Goal: Information Seeking & Learning: Learn about a topic

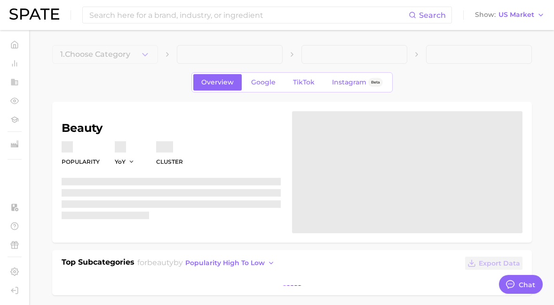
type textarea "x"
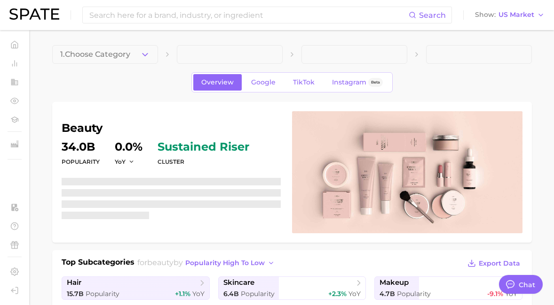
scroll to position [5012, 0]
click at [130, 15] on input at bounding box center [248, 15] width 320 height 16
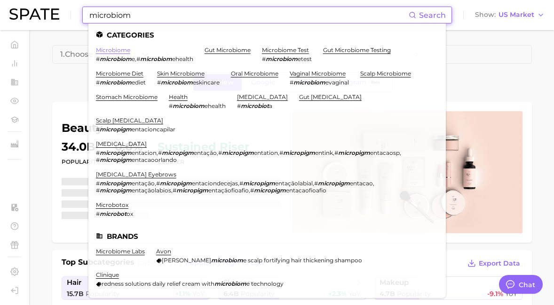
type input "microbiom"
click at [123, 53] on link "microbiome" at bounding box center [113, 50] width 34 height 7
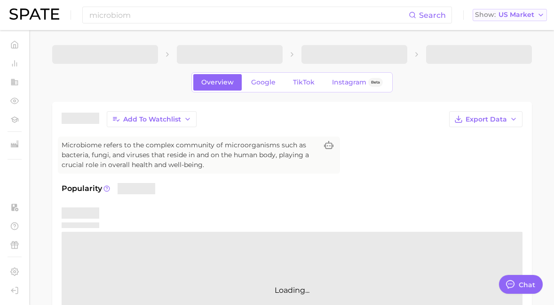
click at [507, 16] on span "US Market" at bounding box center [516, 14] width 36 height 5
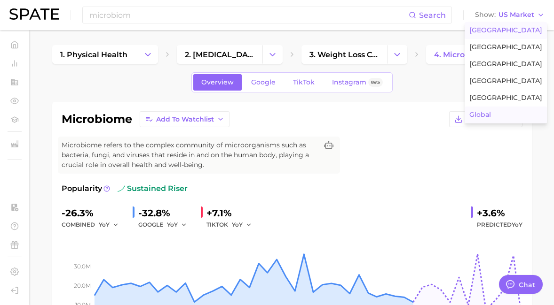
click at [491, 115] on span "Global" at bounding box center [480, 115] width 22 height 8
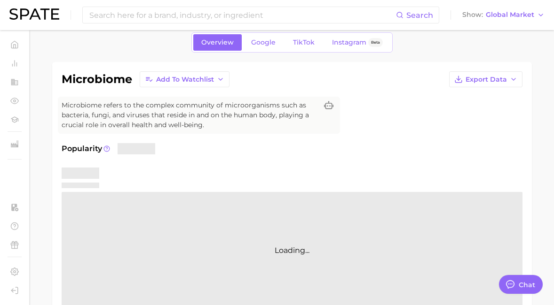
scroll to position [30, 0]
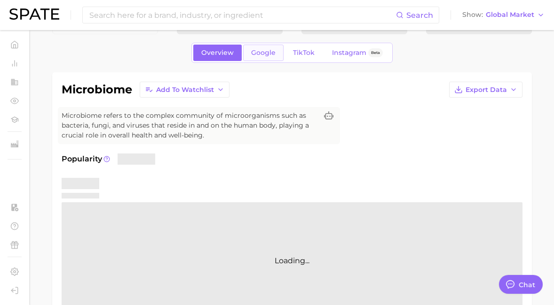
click at [271, 56] on span "Google" at bounding box center [263, 53] width 24 height 8
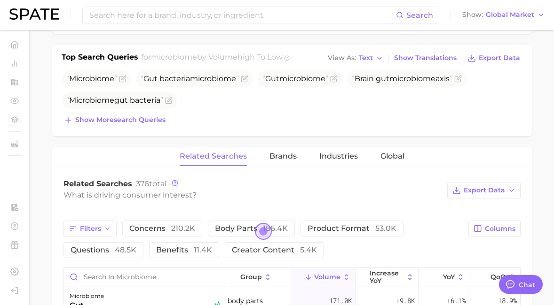
scroll to position [358, 0]
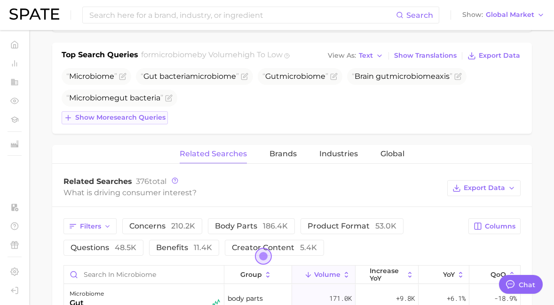
click at [156, 117] on span "Show more search queries" at bounding box center [120, 118] width 90 height 8
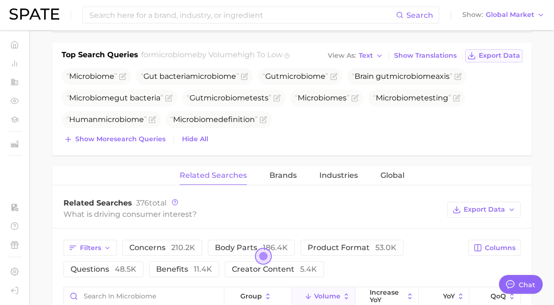
click at [488, 58] on span "Export Data" at bounding box center [498, 56] width 41 height 8
click at [149, 138] on span "Show more search queries" at bounding box center [120, 139] width 90 height 8
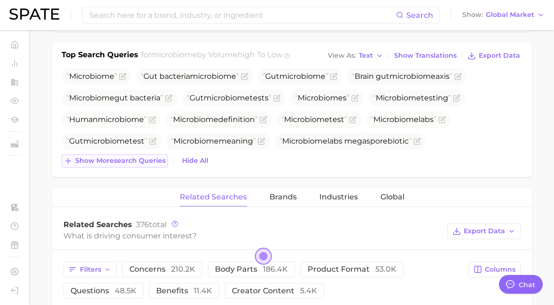
click at [147, 160] on span "Show more search queries" at bounding box center [120, 161] width 90 height 8
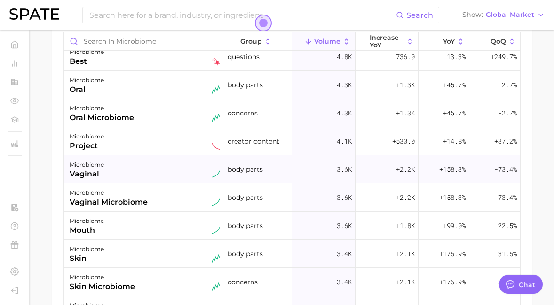
scroll to position [443, 0]
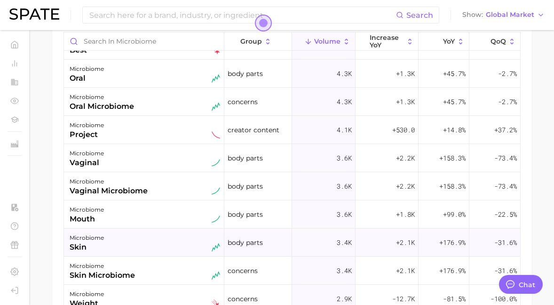
click at [146, 245] on div "microbiome skin" at bounding box center [145, 243] width 150 height 21
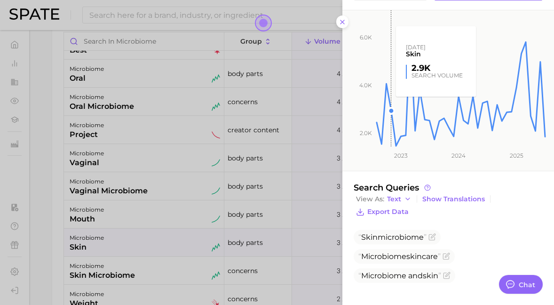
scroll to position [97, 0]
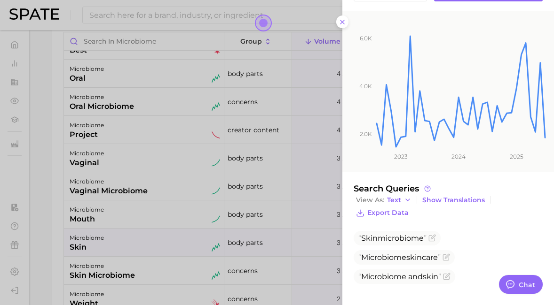
click at [137, 195] on div at bounding box center [277, 152] width 554 height 305
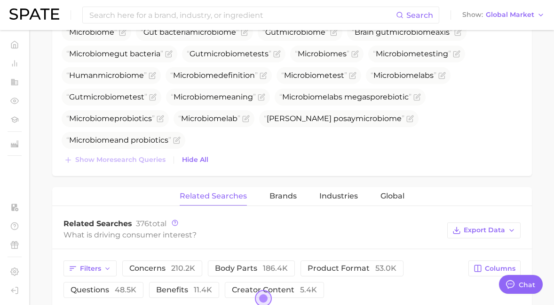
scroll to position [440, 0]
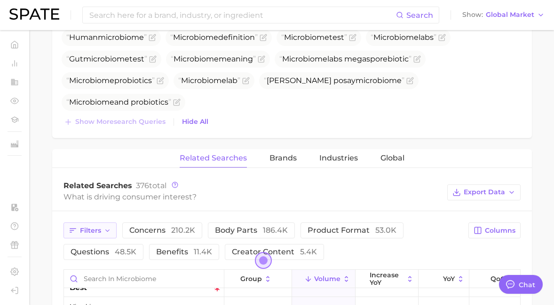
click at [95, 231] on span "Filters" at bounding box center [90, 231] width 21 height 8
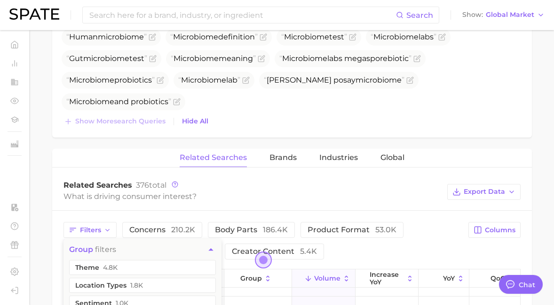
scroll to position [510, 0]
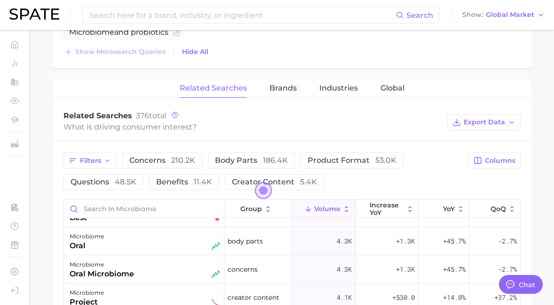
click at [211, 130] on div "What is driving consumer interest?" at bounding box center [252, 127] width 379 height 13
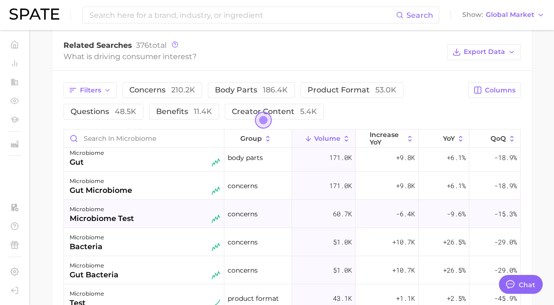
scroll to position [0, 0]
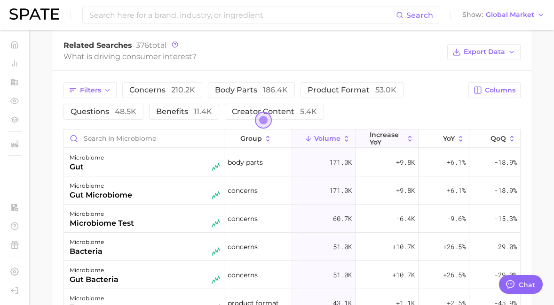
click at [375, 138] on span "increase YoY" at bounding box center [386, 138] width 34 height 15
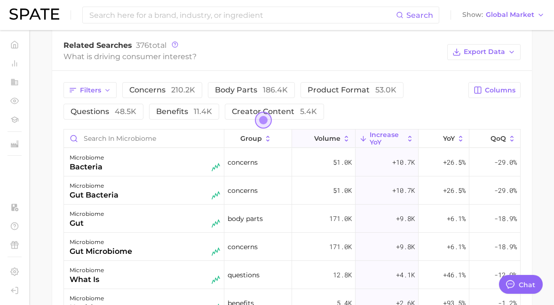
click at [327, 137] on span "Volume" at bounding box center [327, 139] width 26 height 8
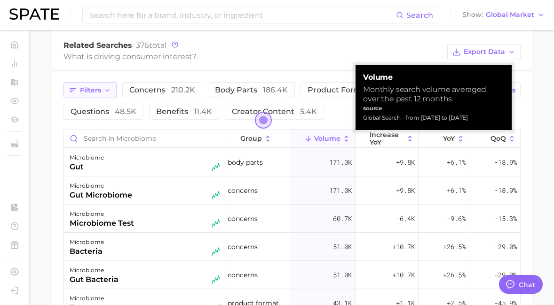
click at [91, 93] on span "Filters" at bounding box center [90, 90] width 21 height 8
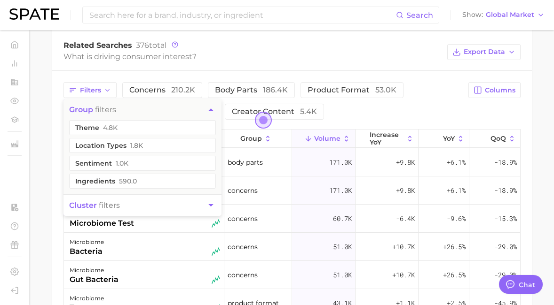
click at [53, 138] on div "Filters group filters theme 4.8k location types 1.8k sentiment 1.0k ingredients…" at bounding box center [291, 258] width 479 height 375
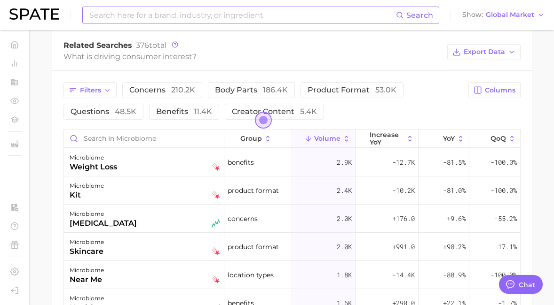
scroll to position [710, 0]
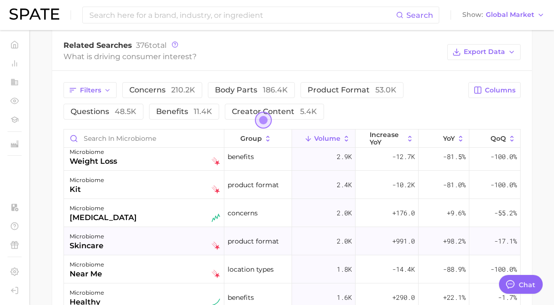
click at [133, 245] on div "microbiome skincare" at bounding box center [145, 241] width 150 height 21
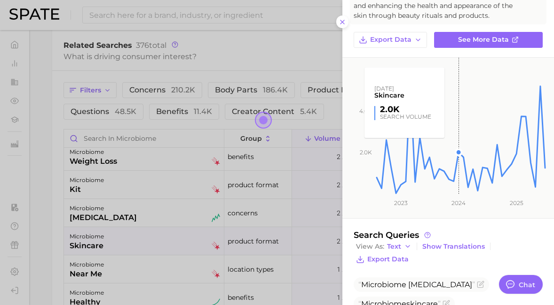
scroll to position [74, 0]
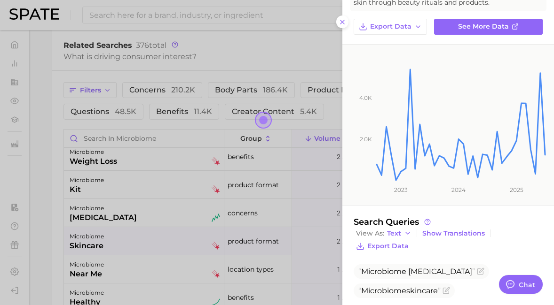
click at [179, 233] on div at bounding box center [277, 152] width 554 height 305
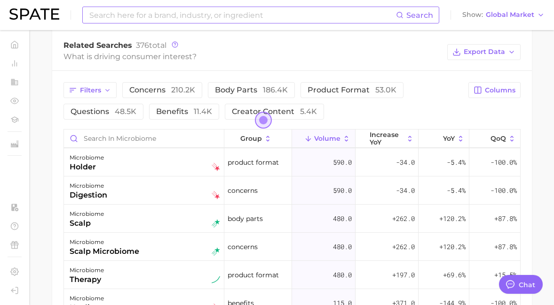
scroll to position [1326, 0]
click at [125, 225] on div "microbiome scalp" at bounding box center [145, 218] width 150 height 21
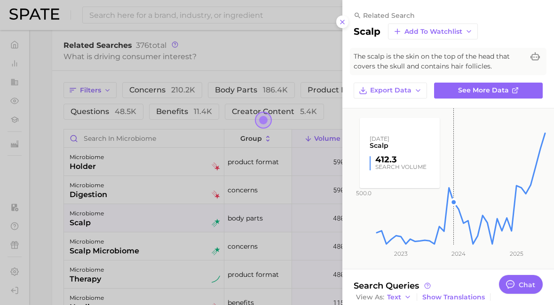
scroll to position [59, 0]
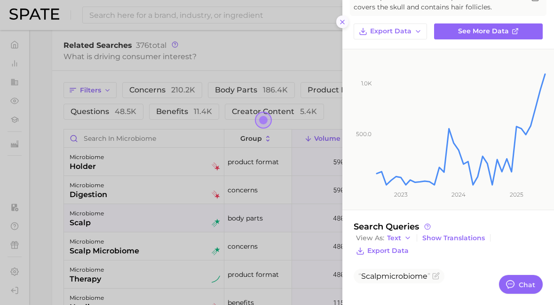
click at [338, 25] on icon at bounding box center [342, 22] width 8 height 8
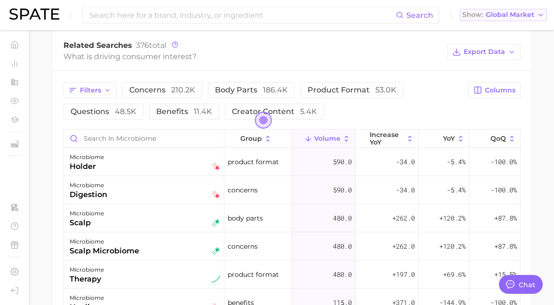
click at [495, 16] on span "Global Market" at bounding box center [509, 14] width 48 height 5
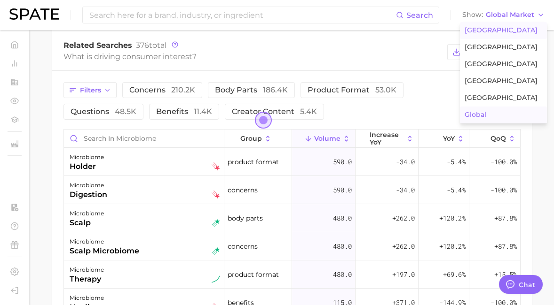
click at [491, 28] on span "United States" at bounding box center [500, 30] width 73 height 8
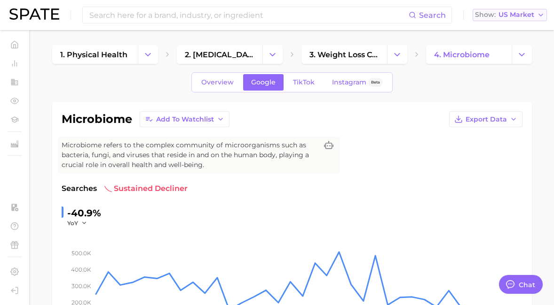
click at [526, 16] on span "US Market" at bounding box center [516, 14] width 36 height 5
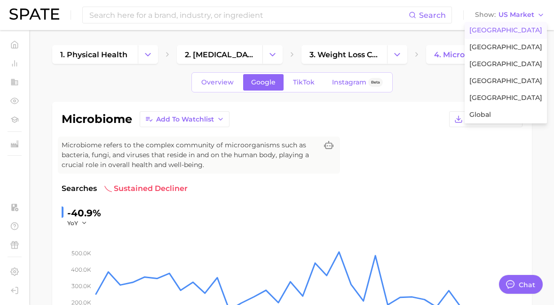
click at [427, 170] on div "microbiome Add to Watchlist Export Data Microbiome refers to the complex commun…" at bounding box center [292, 245] width 461 height 269
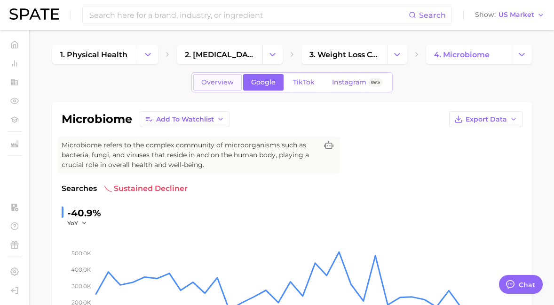
click at [227, 88] on link "Overview" at bounding box center [217, 82] width 48 height 16
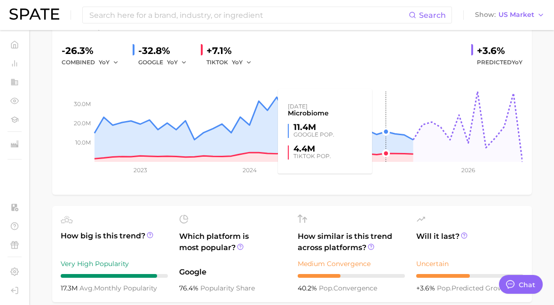
scroll to position [169, 0]
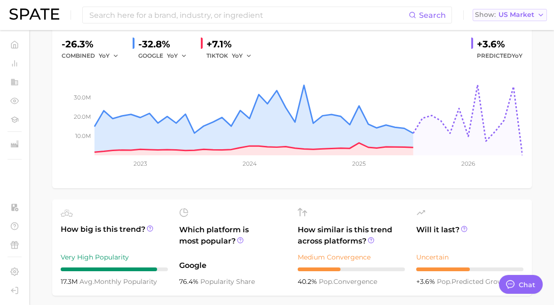
click at [509, 10] on button "Show US Market" at bounding box center [509, 15] width 74 height 12
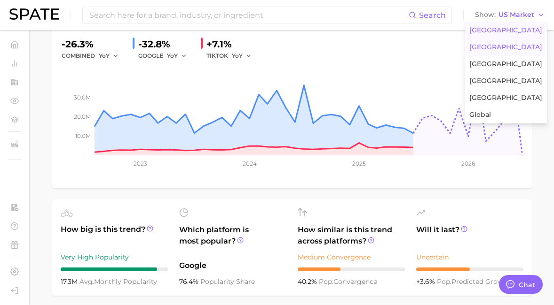
click at [510, 41] on button "United Kingdom" at bounding box center [505, 47] width 82 height 17
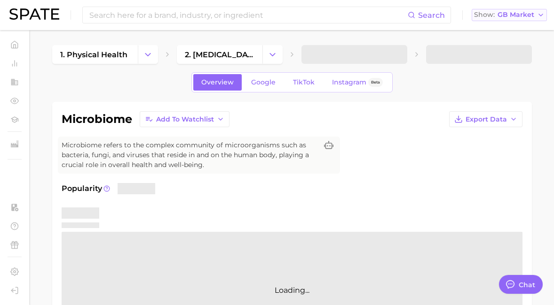
click at [503, 15] on span "GB Market" at bounding box center [515, 14] width 37 height 5
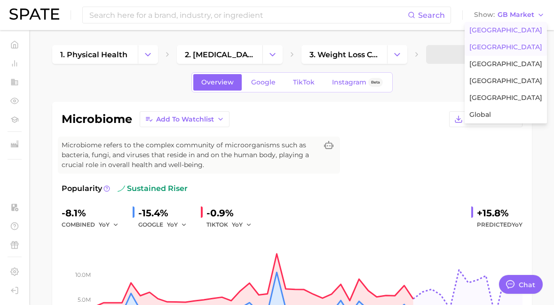
click at [500, 30] on span "United States" at bounding box center [505, 30] width 73 height 8
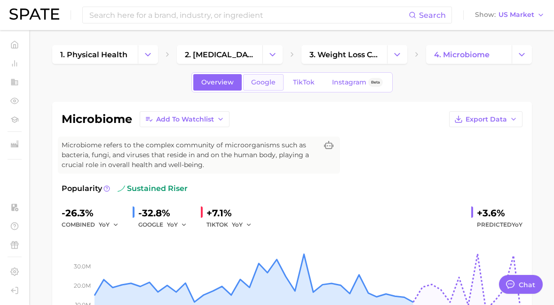
click at [255, 87] on link "Google" at bounding box center [263, 82] width 40 height 16
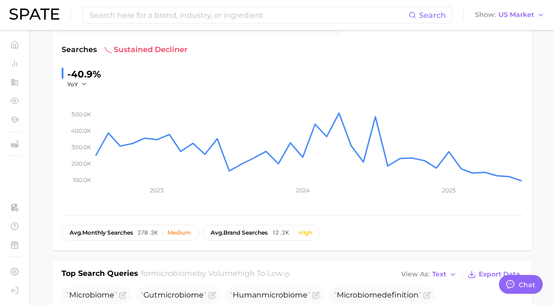
scroll to position [145, 0]
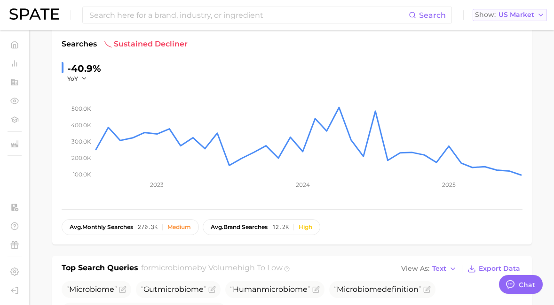
click at [522, 12] on span "US Market" at bounding box center [516, 14] width 36 height 5
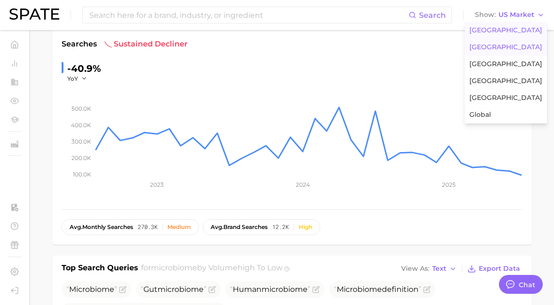
click at [522, 52] on button "[GEOGRAPHIC_DATA]" at bounding box center [505, 47] width 82 height 17
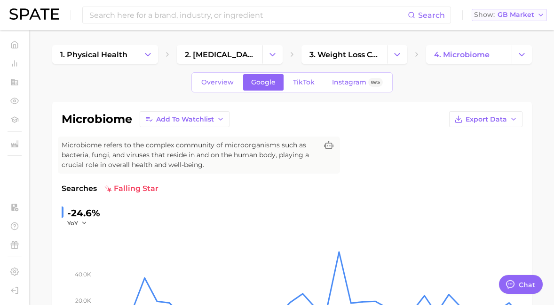
click at [506, 15] on span "GB Market" at bounding box center [515, 14] width 37 height 5
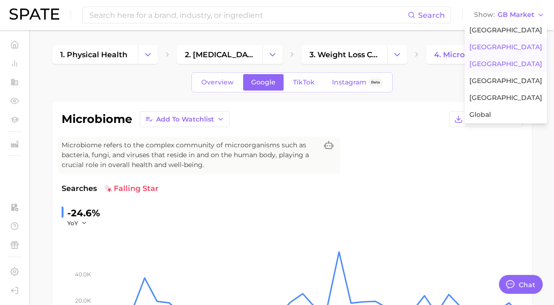
click at [510, 66] on button "[GEOGRAPHIC_DATA]" at bounding box center [505, 64] width 82 height 17
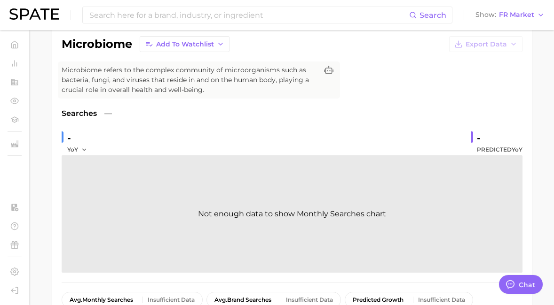
scroll to position [23, 0]
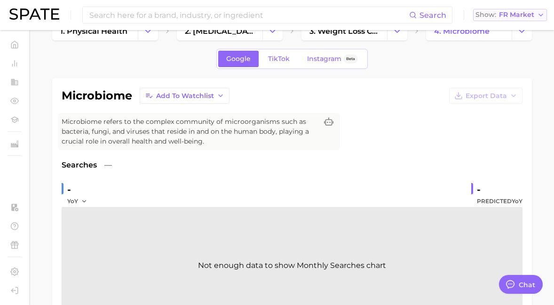
click at [499, 13] on div "Show FR Market" at bounding box center [504, 14] width 59 height 5
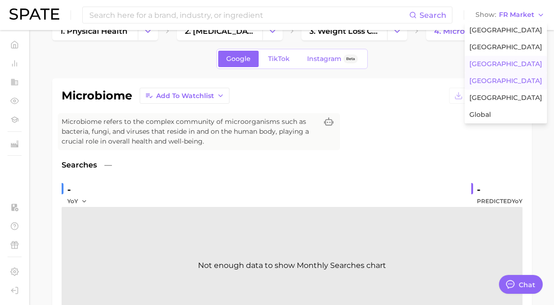
click at [509, 78] on span "[GEOGRAPHIC_DATA]" at bounding box center [505, 81] width 73 height 8
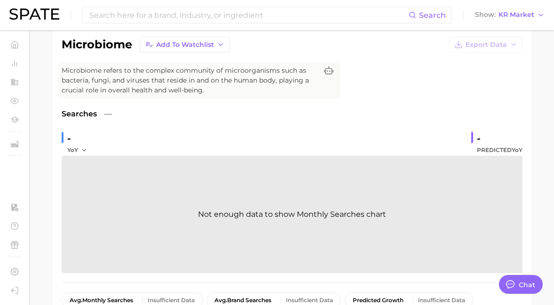
scroll to position [156, 0]
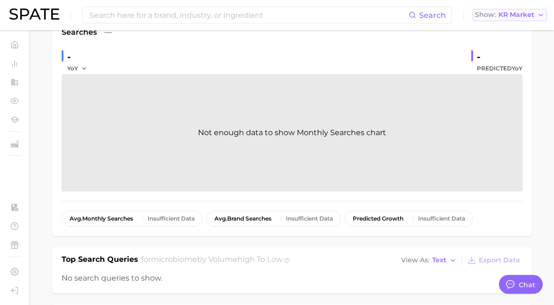
click at [512, 15] on span "KR Market" at bounding box center [516, 14] width 36 height 5
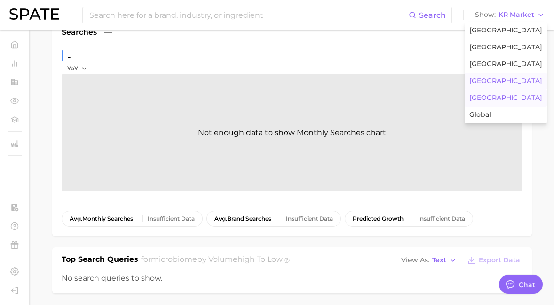
click at [499, 97] on button "[GEOGRAPHIC_DATA]" at bounding box center [505, 98] width 82 height 17
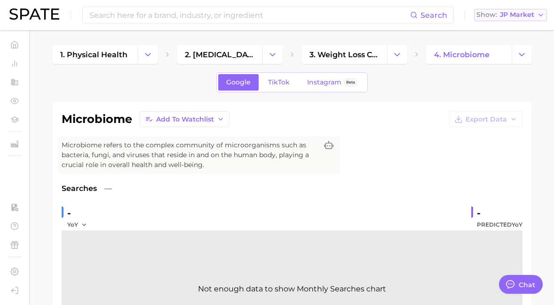
click at [509, 15] on span "JP Market" at bounding box center [517, 14] width 34 height 5
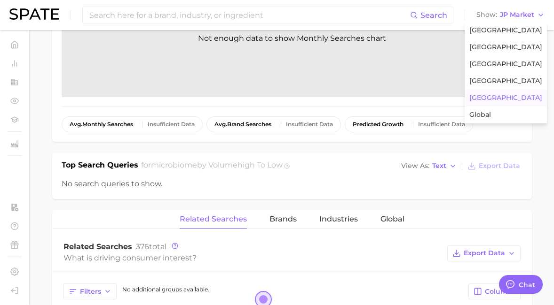
scroll to position [251, 0]
click at [494, 123] on button "Global" at bounding box center [505, 115] width 82 height 17
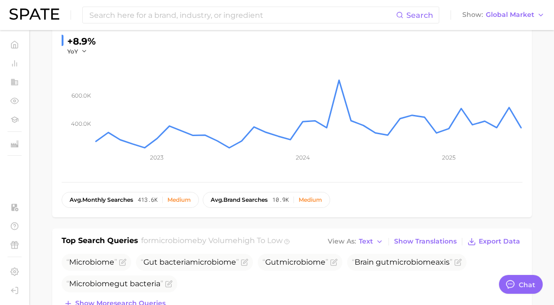
scroll to position [173, 0]
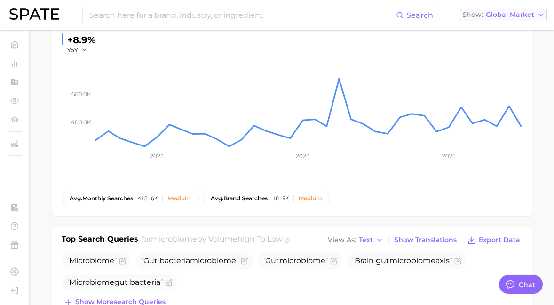
click at [512, 16] on span "Global Market" at bounding box center [509, 14] width 48 height 5
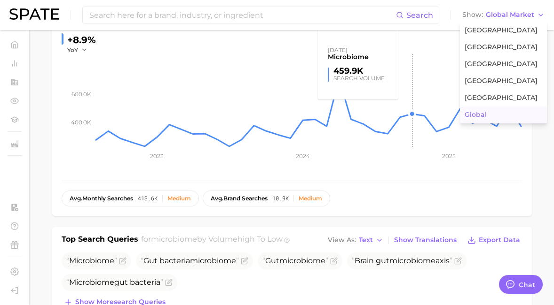
click at [408, 63] on rect at bounding box center [308, 101] width 428 height 94
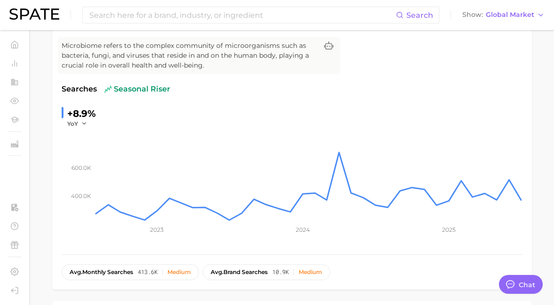
scroll to position [0, 0]
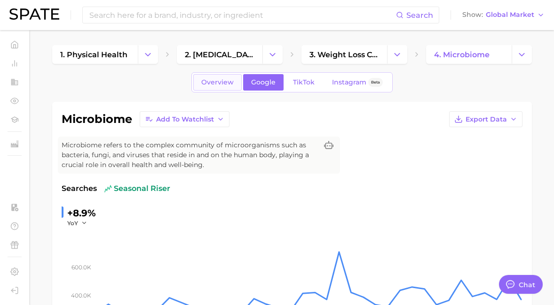
click at [220, 80] on span "Overview" at bounding box center [217, 82] width 32 height 8
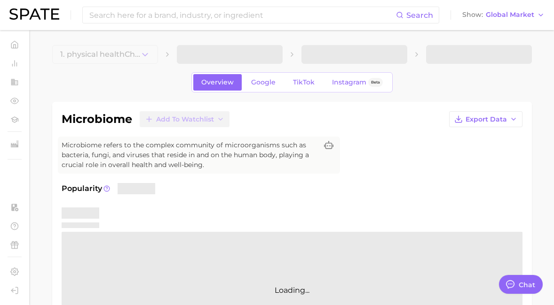
type textarea "x"
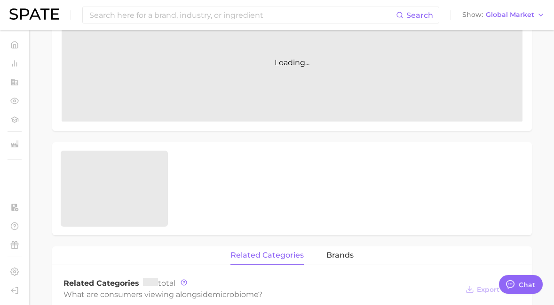
scroll to position [254, 0]
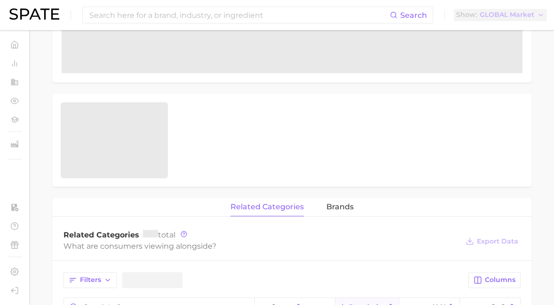
scroll to position [254, 0]
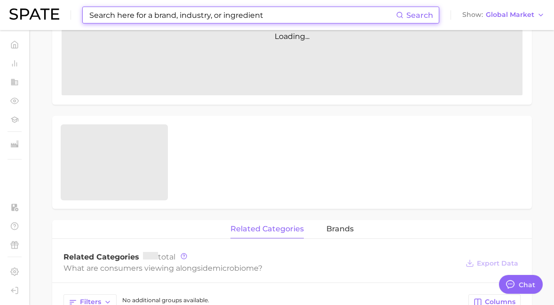
click at [167, 13] on input at bounding box center [241, 15] width 307 height 16
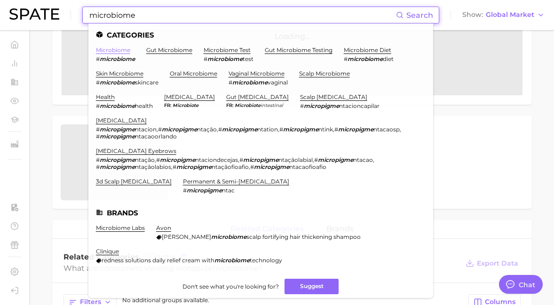
type input "microbiome"
click at [126, 49] on link "microbiome" at bounding box center [113, 50] width 34 height 7
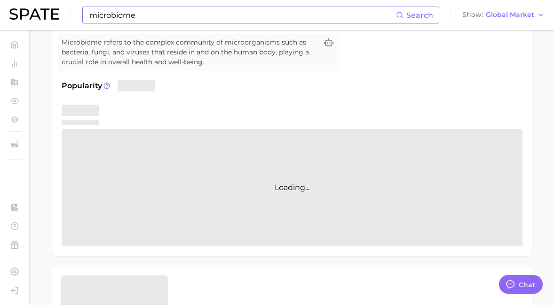
scroll to position [0, 0]
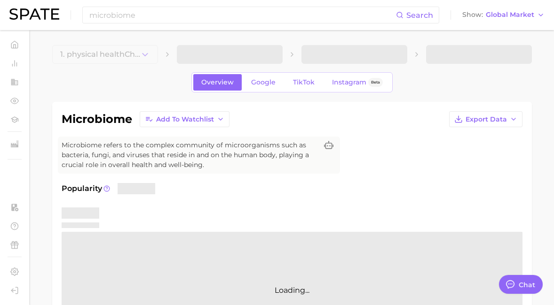
scroll to position [5012, 0]
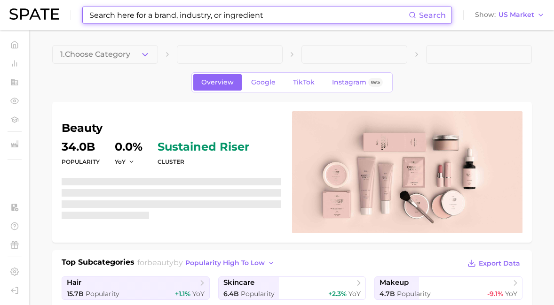
click at [111, 14] on input at bounding box center [248, 15] width 320 height 16
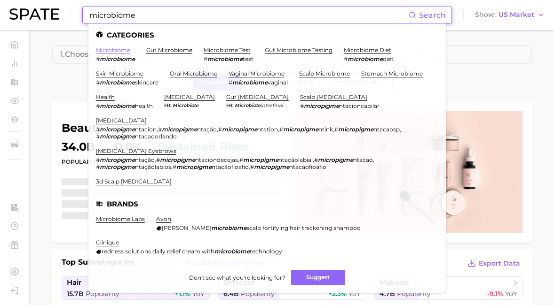
type input "microbiome"
click at [125, 49] on link "microbiome" at bounding box center [113, 50] width 34 height 7
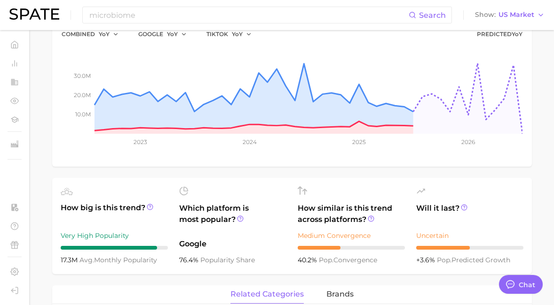
scroll to position [191, 0]
click at [523, 16] on span "US Market" at bounding box center [516, 14] width 36 height 5
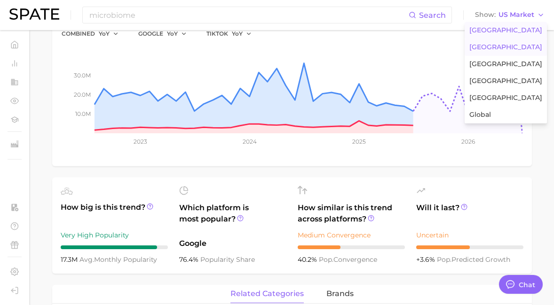
click at [512, 47] on span "[GEOGRAPHIC_DATA]" at bounding box center [505, 47] width 73 height 8
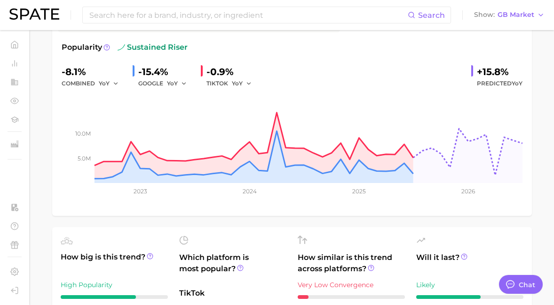
scroll to position [79, 0]
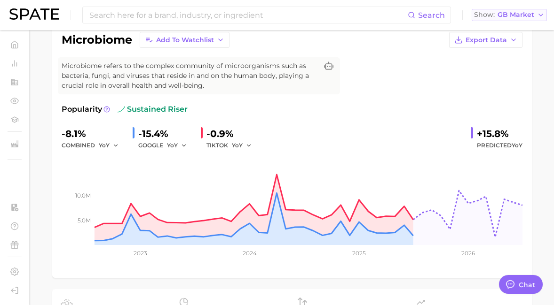
click at [497, 14] on div "Show GB Market" at bounding box center [504, 14] width 60 height 5
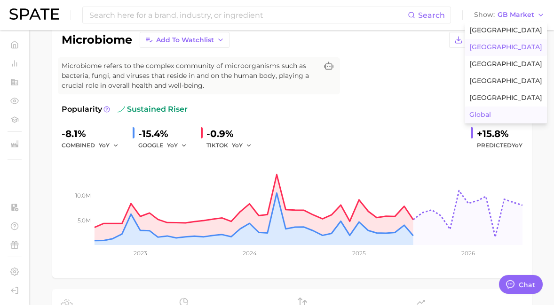
click at [495, 109] on button "Global" at bounding box center [505, 115] width 82 height 17
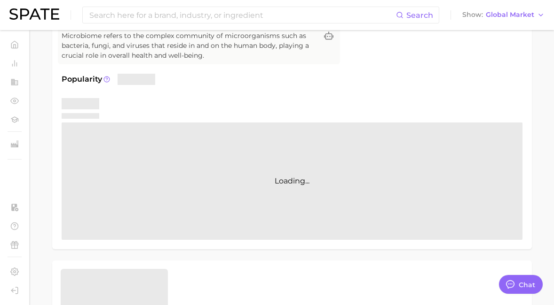
scroll to position [112, 0]
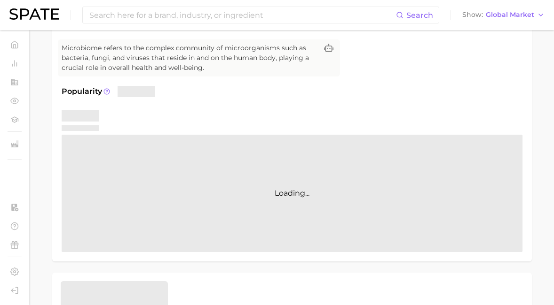
scroll to position [80, 0]
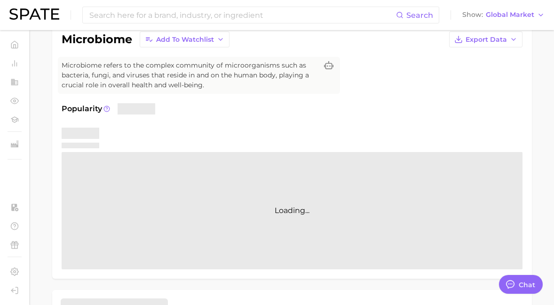
scroll to position [5012, 0]
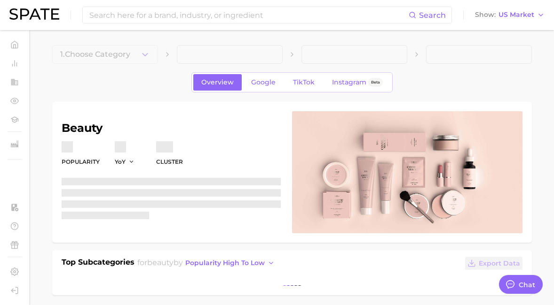
type textarea "x"
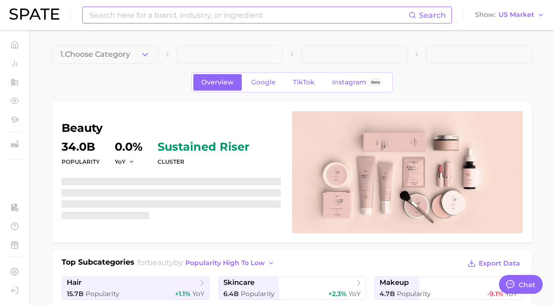
scroll to position [5012, 0]
click at [130, 11] on input at bounding box center [248, 15] width 320 height 16
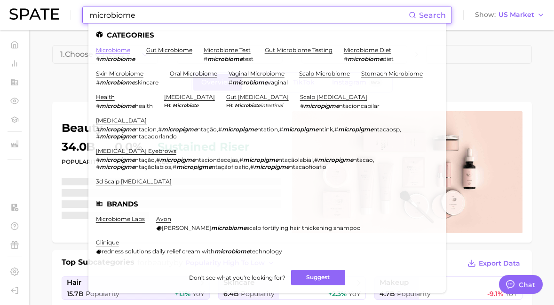
type input "microbiome"
click at [125, 52] on link "microbiome" at bounding box center [113, 50] width 34 height 7
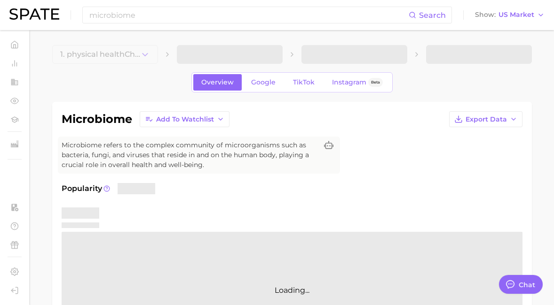
type textarea "x"
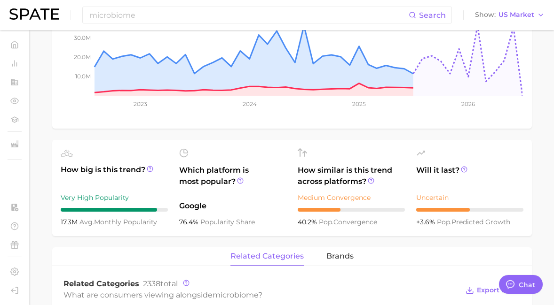
scroll to position [231, 0]
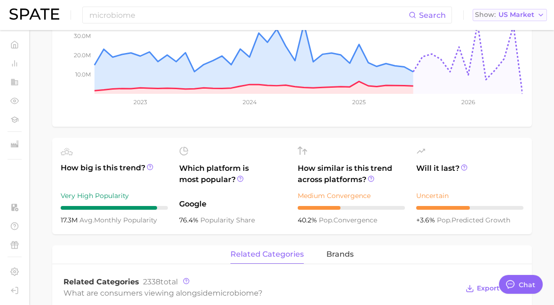
click at [509, 13] on span "US Market" at bounding box center [516, 14] width 36 height 5
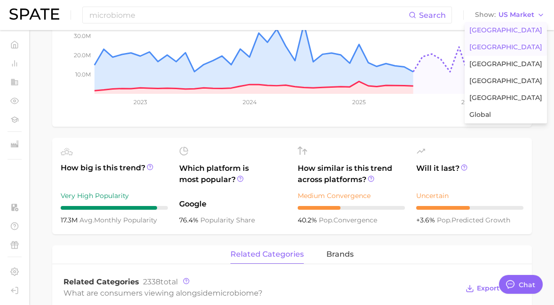
click at [506, 47] on span "[GEOGRAPHIC_DATA]" at bounding box center [505, 47] width 73 height 8
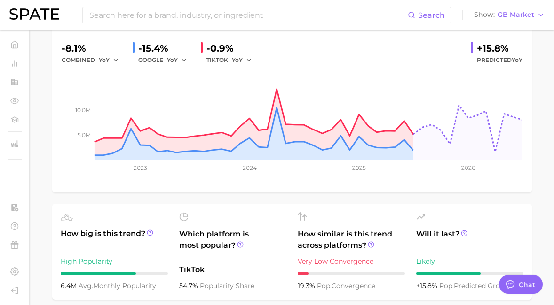
scroll to position [168, 0]
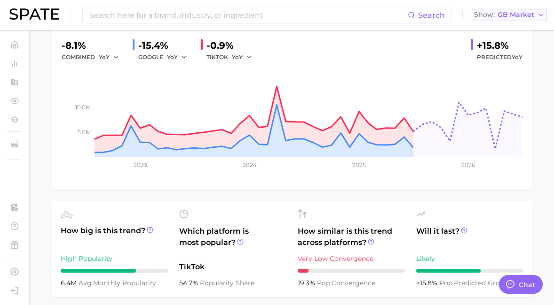
click at [500, 13] on span "GB Market" at bounding box center [515, 14] width 37 height 5
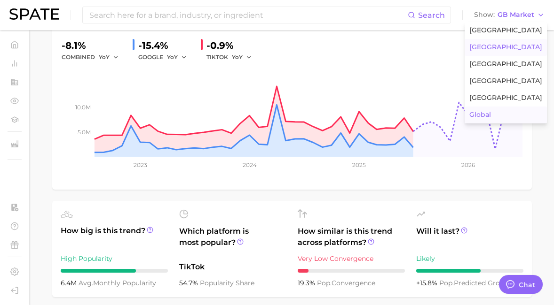
click at [502, 113] on button "Global" at bounding box center [505, 115] width 82 height 17
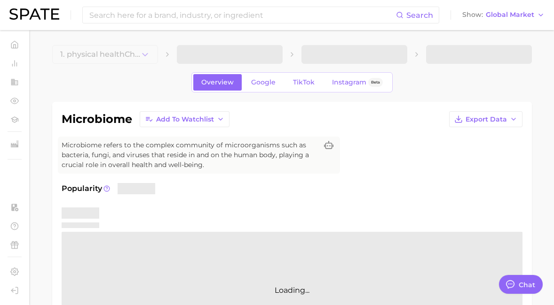
scroll to position [273, 0]
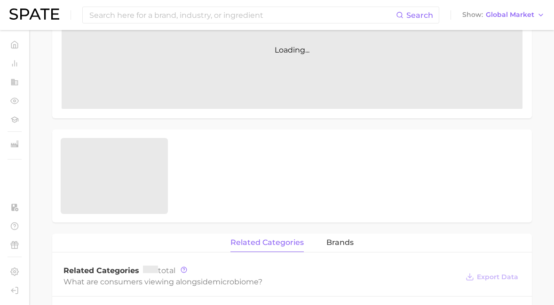
scroll to position [219, 0]
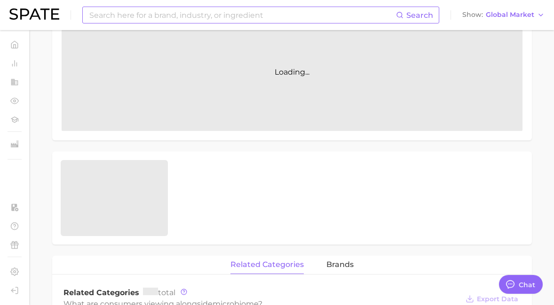
click at [130, 10] on input at bounding box center [241, 15] width 307 height 16
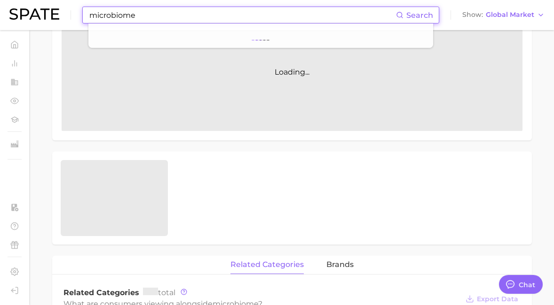
type input "microbiome"
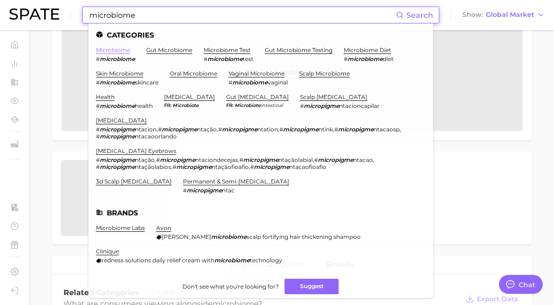
click at [121, 52] on link "microbiome" at bounding box center [113, 50] width 34 height 7
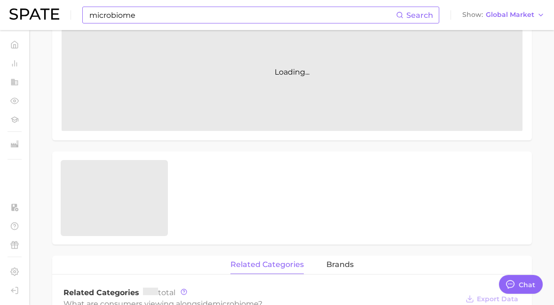
scroll to position [0, 0]
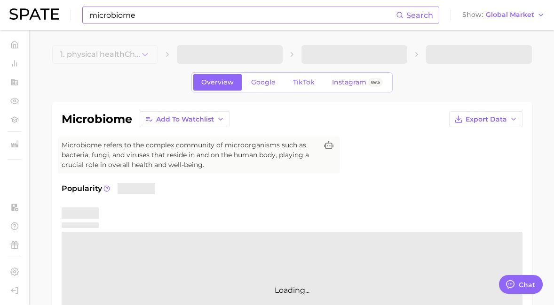
click at [42, 11] on img at bounding box center [34, 13] width 50 height 11
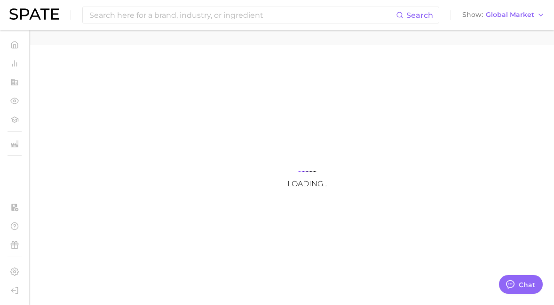
type textarea "x"
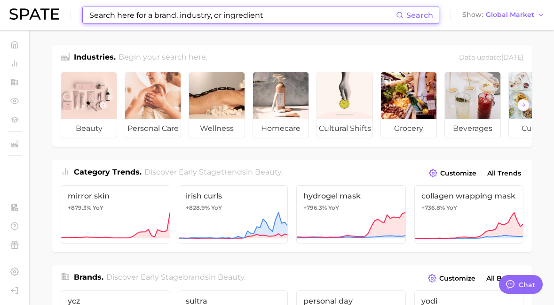
click at [129, 16] on input at bounding box center [241, 15] width 307 height 16
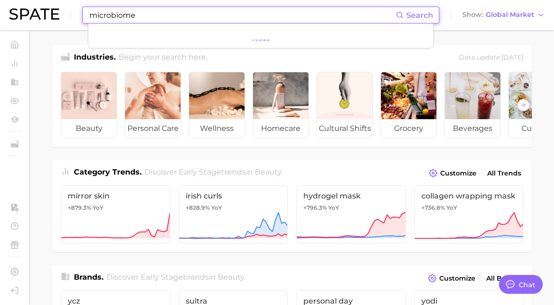
type input "microbiome"
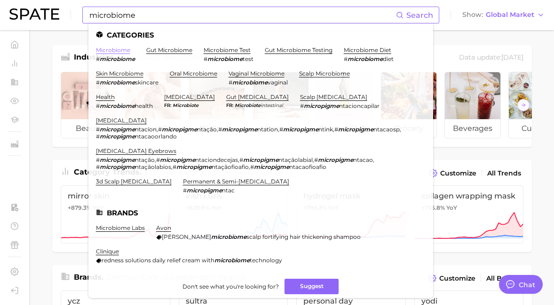
click at [125, 47] on link "microbiome" at bounding box center [113, 50] width 34 height 7
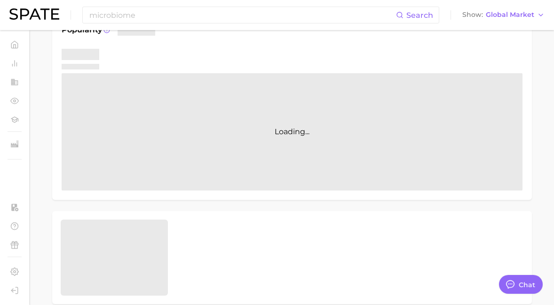
scroll to position [161, 0]
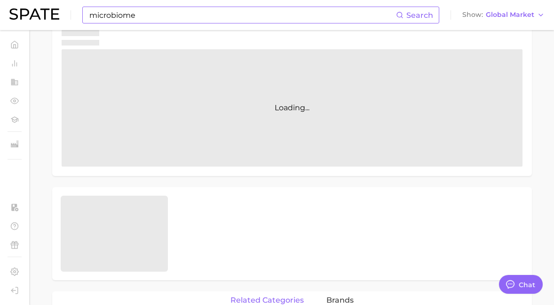
scroll to position [5012, 0]
click at [159, 14] on input "microbiome" at bounding box center [241, 15] width 307 height 16
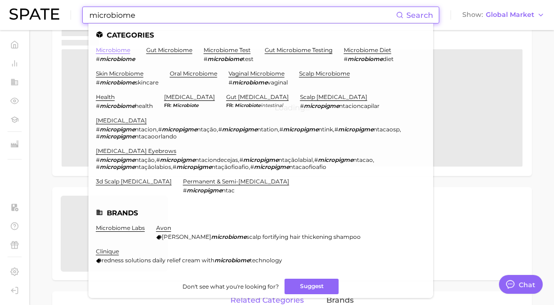
click at [126, 50] on link "microbiome" at bounding box center [113, 50] width 34 height 7
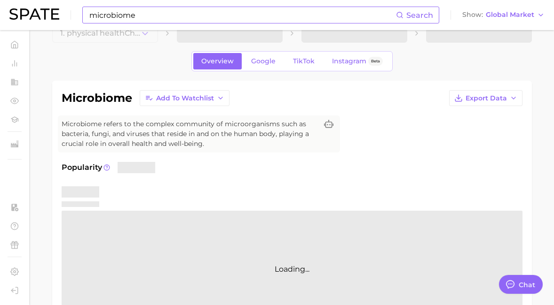
scroll to position [0, 0]
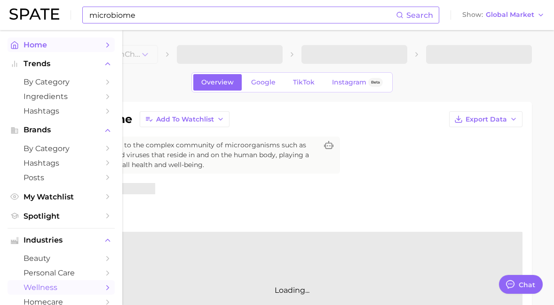
click at [26, 51] on link "Home" at bounding box center [61, 45] width 107 height 15
type textarea "x"
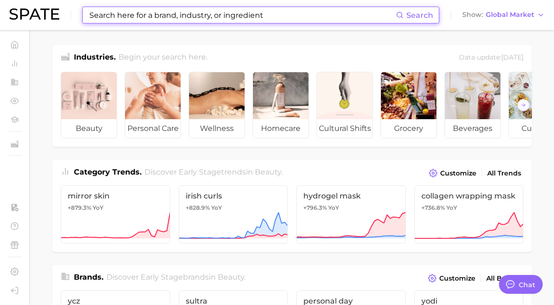
click at [198, 18] on input at bounding box center [241, 15] width 307 height 16
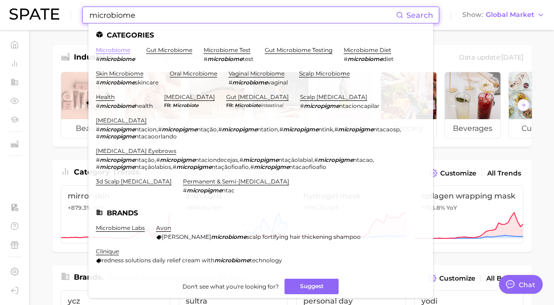
type input "microbiome"
click at [124, 50] on link "microbiome" at bounding box center [113, 50] width 34 height 7
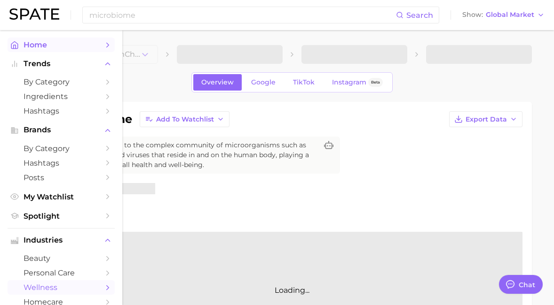
click at [25, 42] on span "Home" at bounding box center [60, 44] width 75 height 9
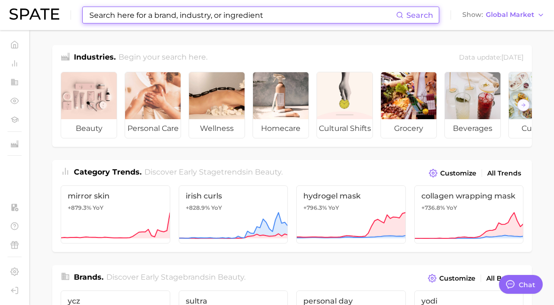
click at [108, 11] on input at bounding box center [241, 15] width 307 height 16
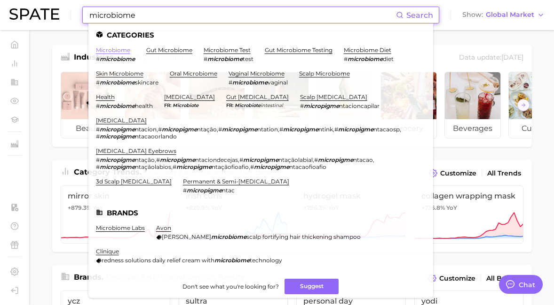
type input "microbiome"
click at [114, 51] on link "microbiome" at bounding box center [113, 50] width 34 height 7
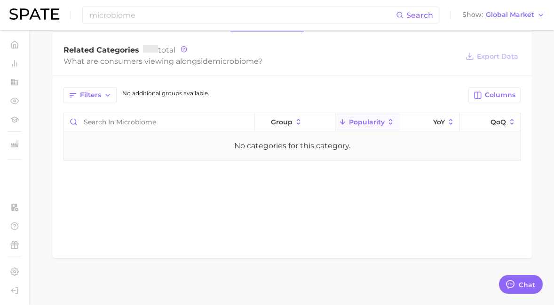
scroll to position [27, 0]
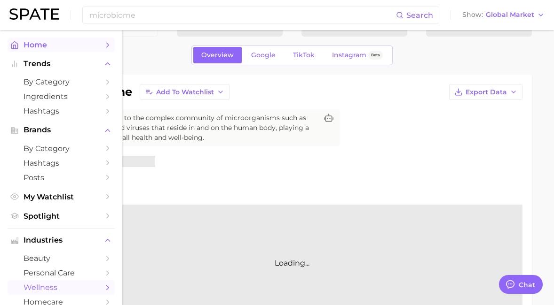
click at [19, 44] on link "Home" at bounding box center [61, 45] width 107 height 15
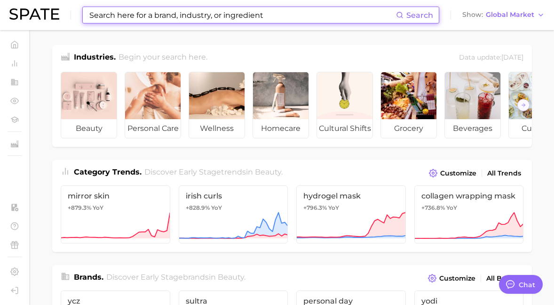
click at [130, 19] on input at bounding box center [241, 15] width 307 height 16
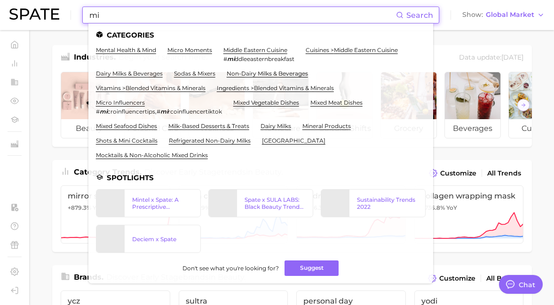
type input "m"
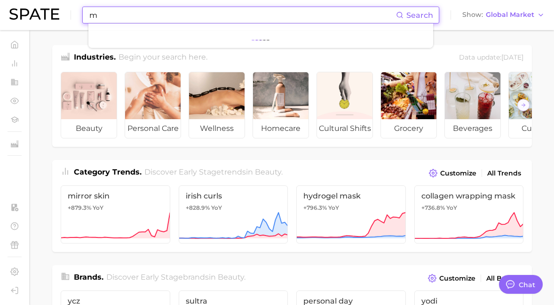
type textarea "x"
type input "m"
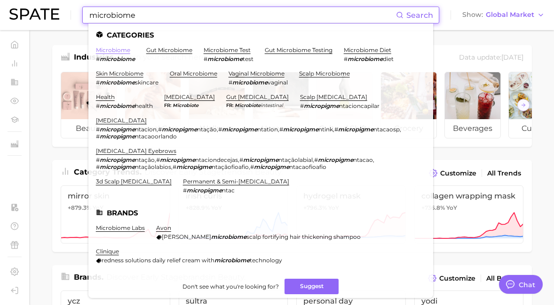
type input "microbiome"
click at [120, 53] on link "microbiome" at bounding box center [113, 50] width 34 height 7
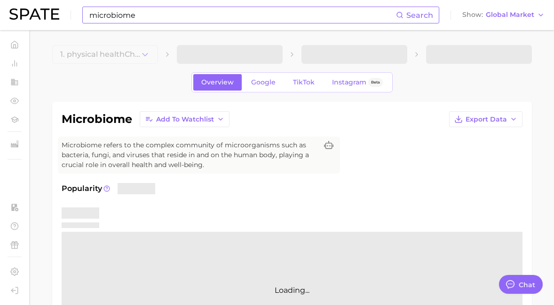
click at [206, 14] on input "microbiome" at bounding box center [241, 15] width 307 height 16
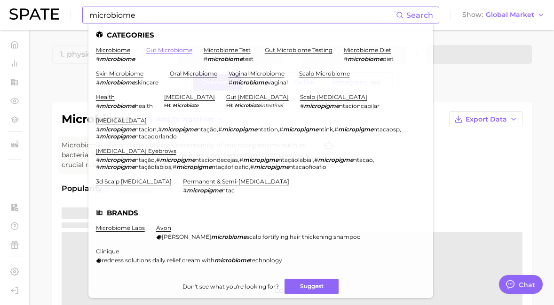
click at [179, 51] on link "gut microbiome" at bounding box center [169, 50] width 46 height 7
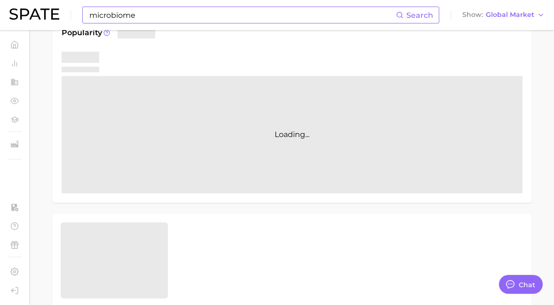
scroll to position [169, 0]
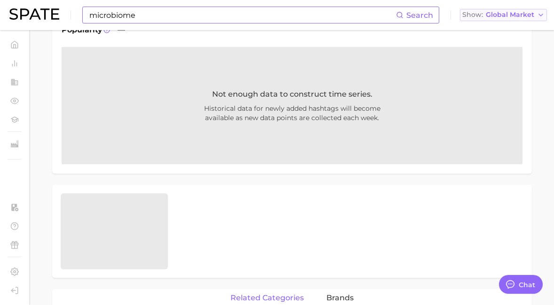
click at [494, 17] on span "Global Market" at bounding box center [509, 14] width 48 height 5
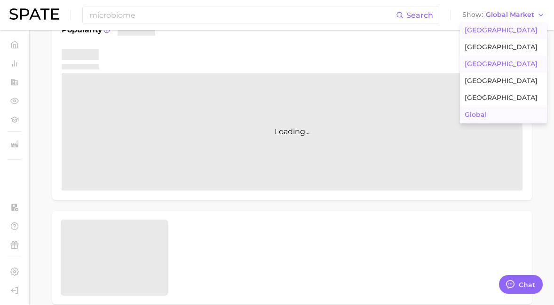
click at [468, 28] on span "[GEOGRAPHIC_DATA]" at bounding box center [500, 30] width 73 height 8
click at [468, 28] on div "Search Show Global Market [GEOGRAPHIC_DATA] [GEOGRAPHIC_DATA] [GEOGRAPHIC_DATA]…" at bounding box center [276, 15] width 535 height 30
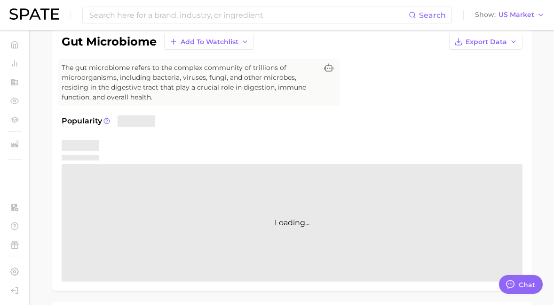
type textarea "x"
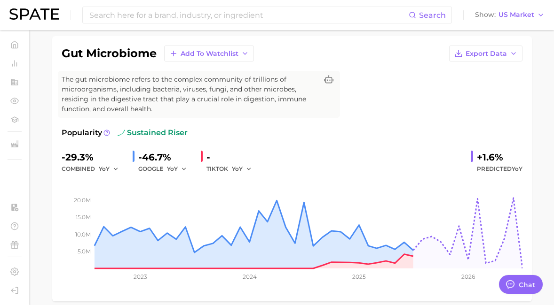
scroll to position [16, 0]
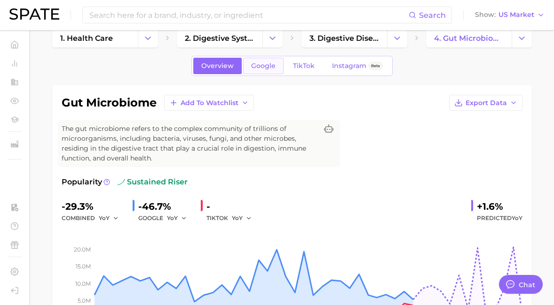
click at [266, 62] on span "Google" at bounding box center [263, 66] width 24 height 8
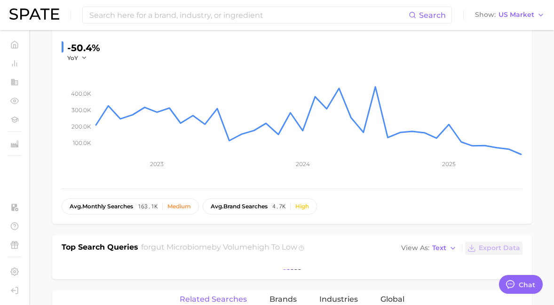
scroll to position [232, 0]
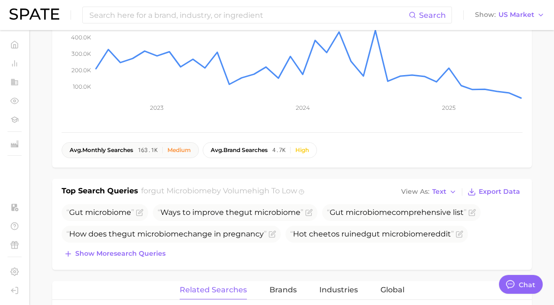
click at [187, 151] on div "Medium" at bounding box center [178, 150] width 23 height 7
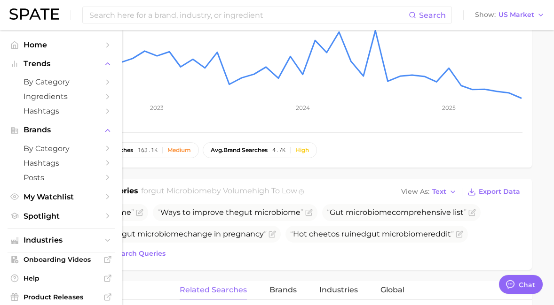
scroll to position [0, 0]
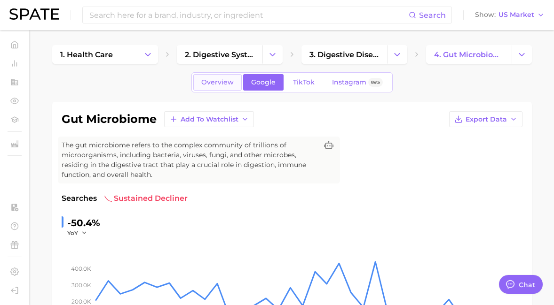
click at [220, 83] on span "Overview" at bounding box center [217, 82] width 32 height 8
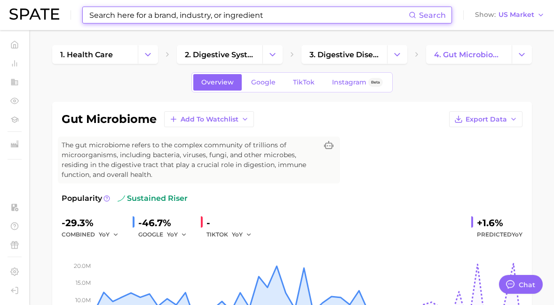
click at [225, 19] on input at bounding box center [248, 15] width 320 height 16
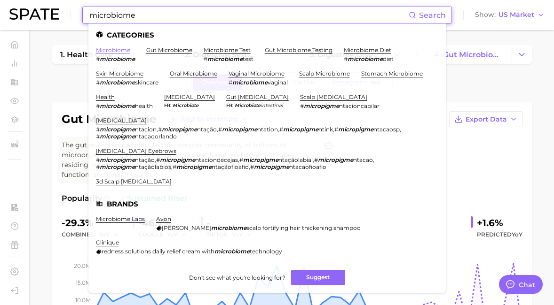
type input "microbiome"
click at [124, 52] on link "microbiome" at bounding box center [113, 50] width 34 height 7
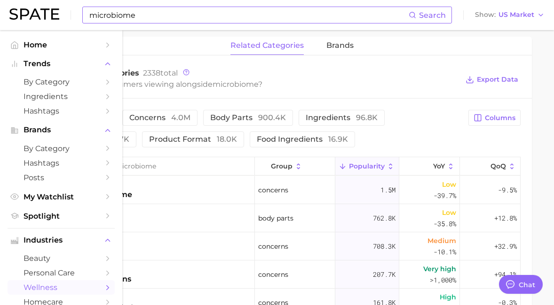
scroll to position [447, 0]
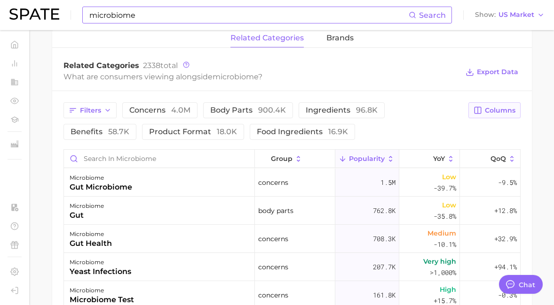
click at [475, 108] on icon "button" at bounding box center [477, 111] width 7 height 7
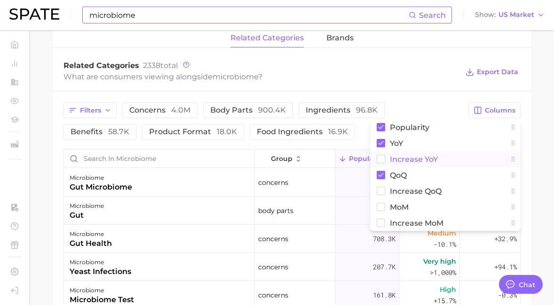
click at [393, 159] on span "Increase YoY" at bounding box center [414, 160] width 48 height 8
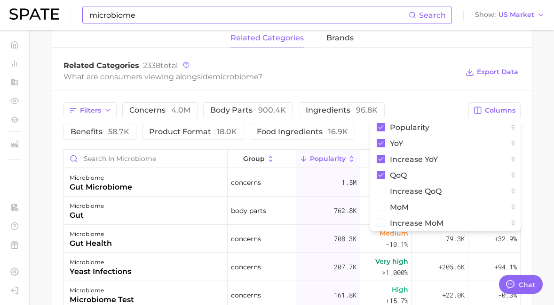
click at [402, 89] on div "Related Categories 2338 total What are consumers viewing alongside microbiome ?…" at bounding box center [291, 73] width 479 height 38
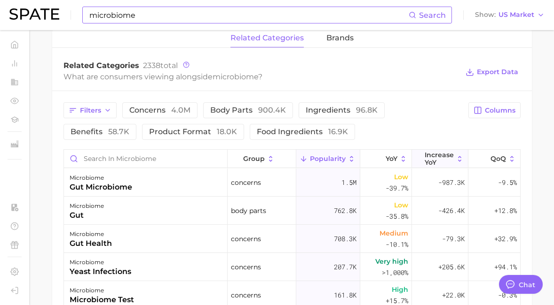
click at [450, 160] on span "Increase YoY" at bounding box center [438, 158] width 29 height 15
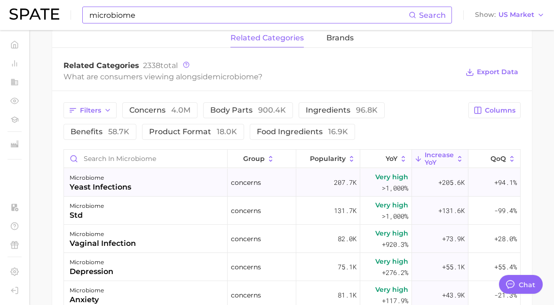
click at [93, 184] on div "yeast infections" at bounding box center [101, 187] width 62 height 11
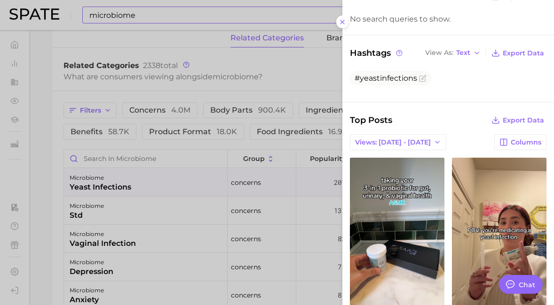
scroll to position [169, 0]
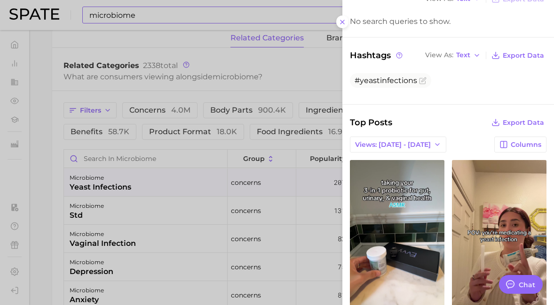
click at [228, 141] on div at bounding box center [277, 152] width 554 height 305
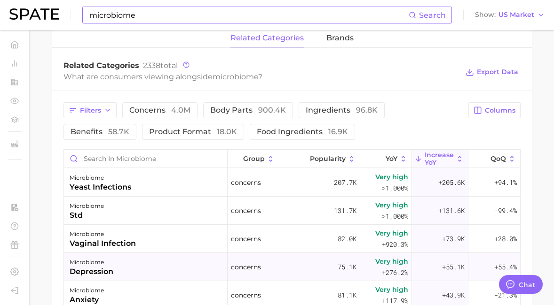
click at [155, 263] on div "microbiome depression" at bounding box center [146, 267] width 164 height 28
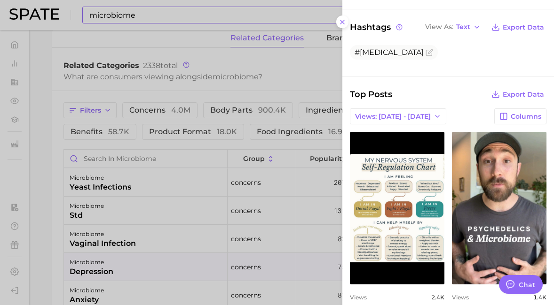
scroll to position [296, 0]
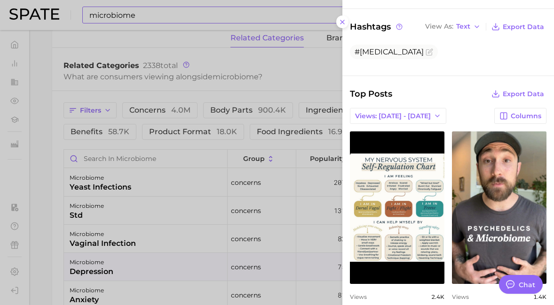
click at [228, 236] on div at bounding box center [277, 152] width 554 height 305
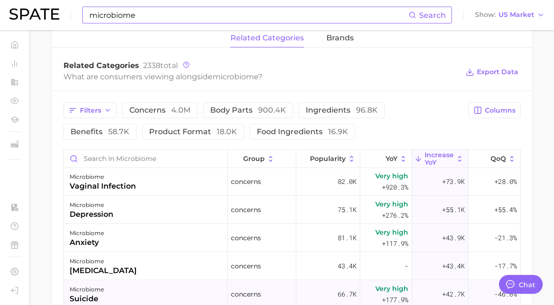
scroll to position [64, 0]
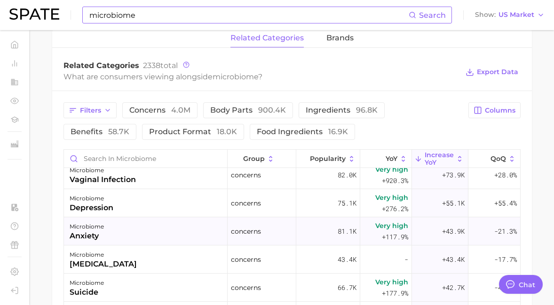
click at [153, 235] on div "microbiome anxiety" at bounding box center [146, 232] width 164 height 28
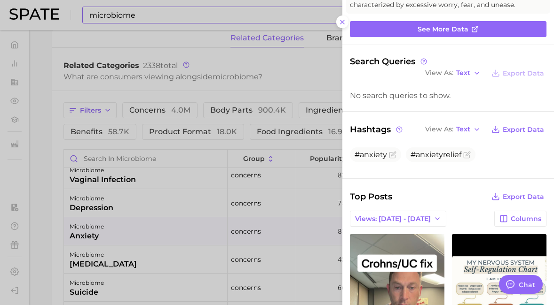
scroll to position [175, 0]
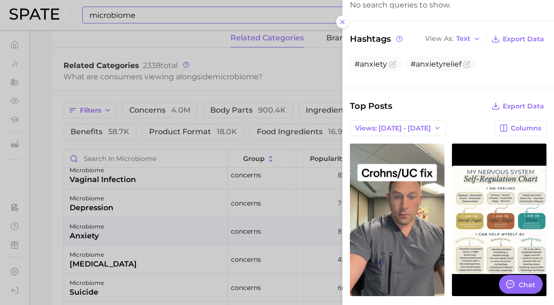
click at [262, 248] on div at bounding box center [277, 152] width 554 height 305
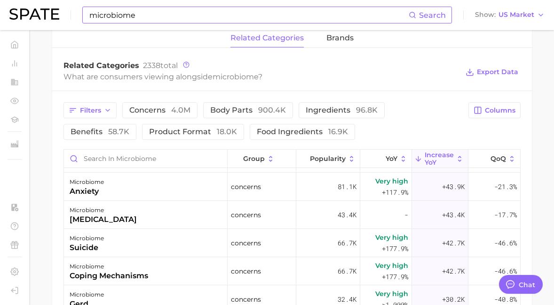
scroll to position [104, 0]
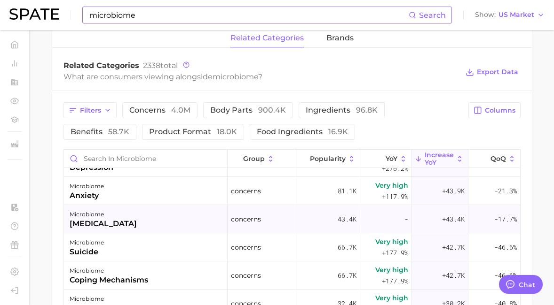
click at [179, 221] on div "microbiome chlamydia" at bounding box center [146, 219] width 164 height 28
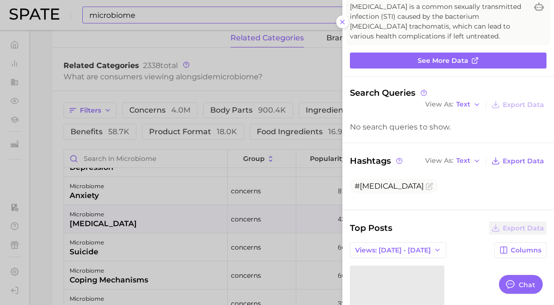
scroll to position [128, 0]
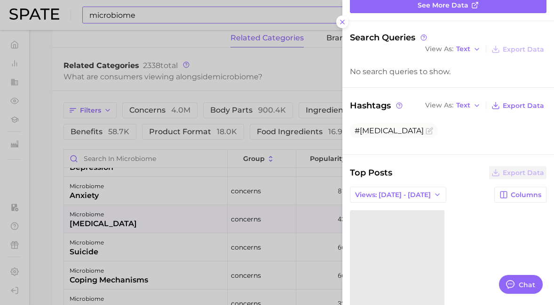
click at [158, 244] on div at bounding box center [277, 152] width 554 height 305
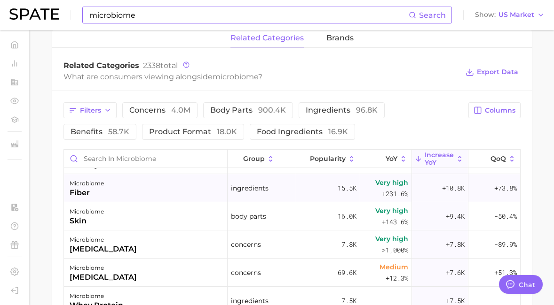
scroll to position [445, 0]
click at [164, 244] on div "microbiome liver disease" at bounding box center [146, 245] width 164 height 28
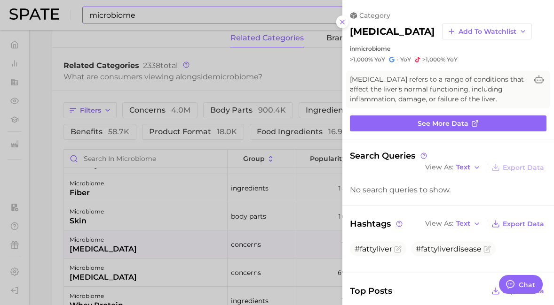
scroll to position [0, 0]
click at [164, 269] on div at bounding box center [277, 152] width 554 height 305
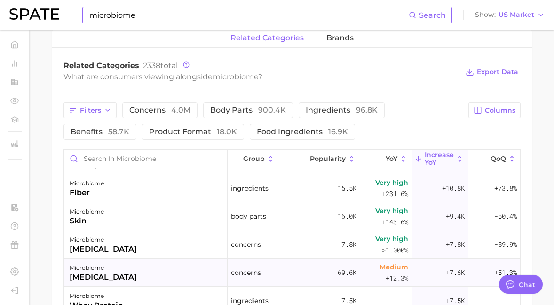
click at [161, 270] on div "microbiome bloating" at bounding box center [146, 273] width 164 height 28
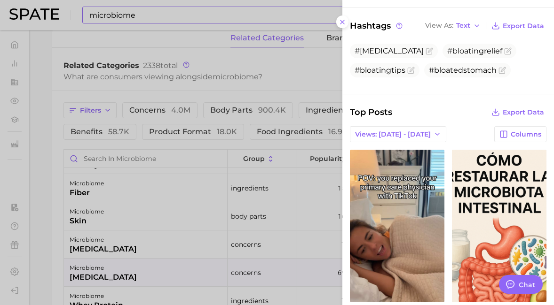
click at [224, 244] on div at bounding box center [277, 152] width 554 height 305
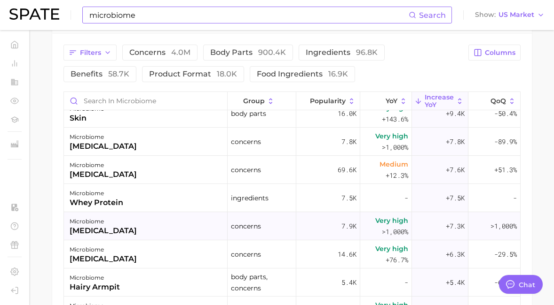
click at [194, 230] on div "microbiome diabetes" at bounding box center [146, 226] width 164 height 28
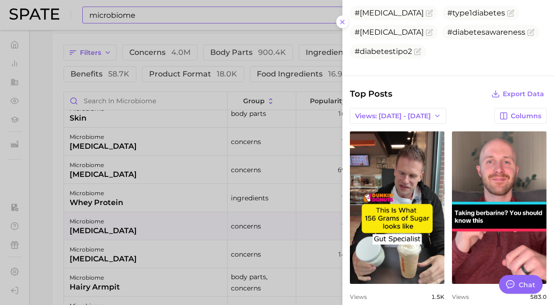
click at [205, 220] on div at bounding box center [277, 152] width 554 height 305
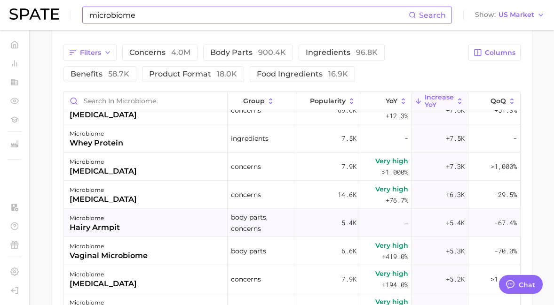
click at [163, 222] on div "microbiome hairy armpit" at bounding box center [146, 223] width 164 height 28
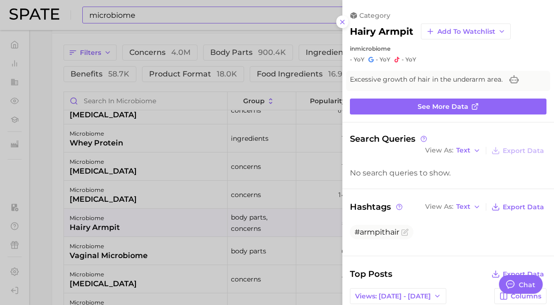
click at [164, 222] on div at bounding box center [277, 152] width 554 height 305
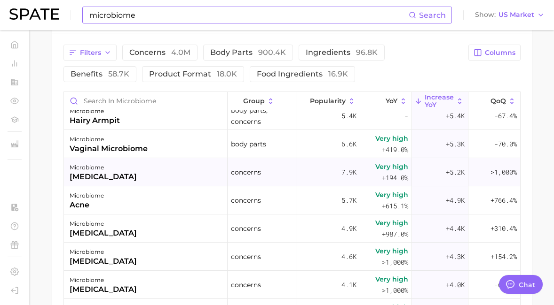
click at [149, 177] on div "microbiome chronic stress" at bounding box center [146, 172] width 164 height 28
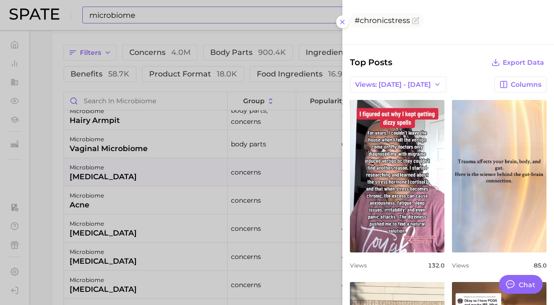
click at [155, 210] on div at bounding box center [277, 152] width 554 height 305
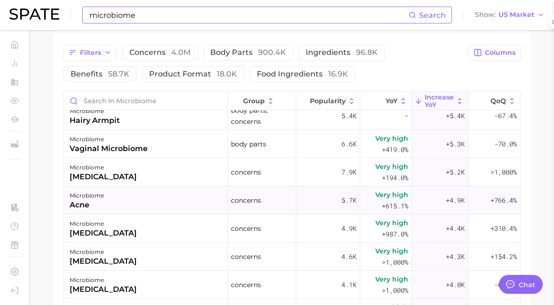
click at [152, 208] on div "microbiome acne" at bounding box center [146, 201] width 164 height 28
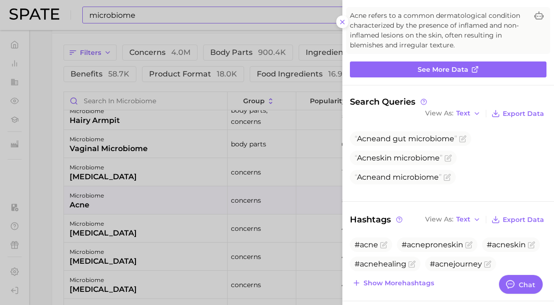
click at [217, 205] on div at bounding box center [277, 152] width 554 height 305
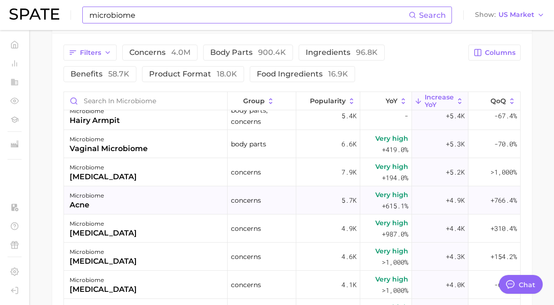
click at [156, 209] on div "microbiome acne" at bounding box center [146, 201] width 164 height 28
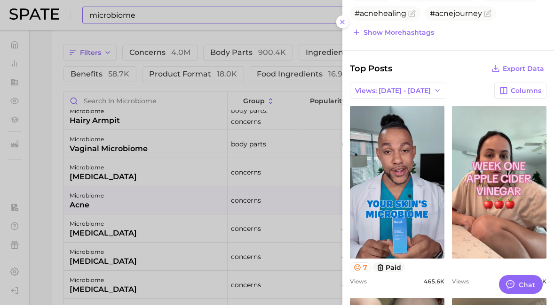
click at [207, 203] on div at bounding box center [277, 152] width 554 height 305
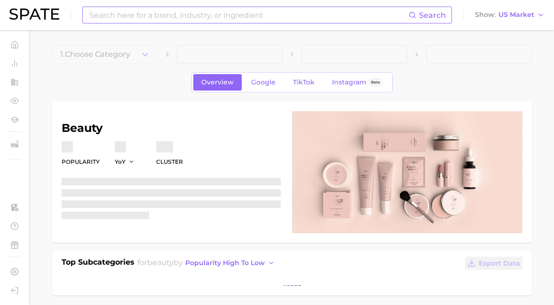
click at [162, 8] on input at bounding box center [248, 15] width 320 height 16
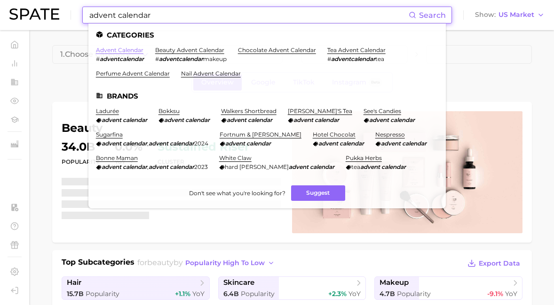
type input "advent calendar"
click at [135, 50] on link "advent calendar" at bounding box center [119, 50] width 47 height 7
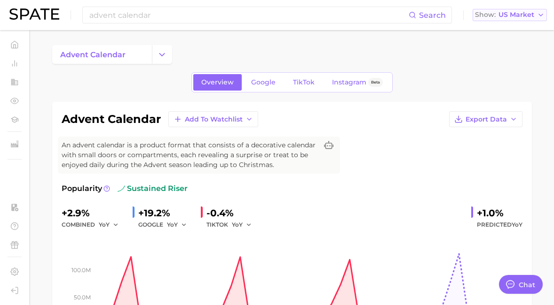
scroll to position [5012, 0]
click at [524, 13] on span "US Market" at bounding box center [516, 14] width 36 height 5
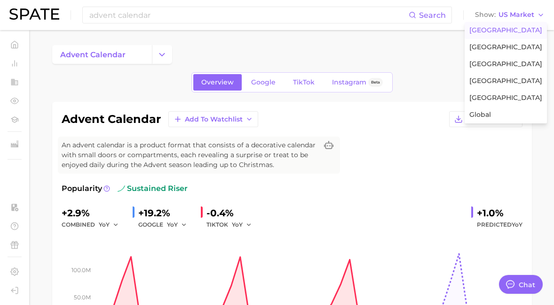
click at [400, 58] on div "advent calendar" at bounding box center [291, 54] width 479 height 19
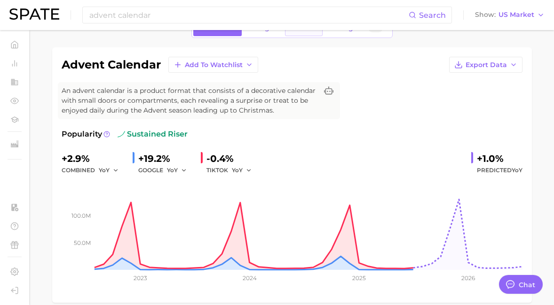
scroll to position [19, 0]
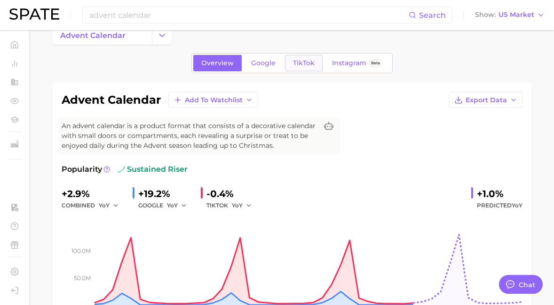
click at [296, 57] on link "TikTok" at bounding box center [304, 63] width 38 height 16
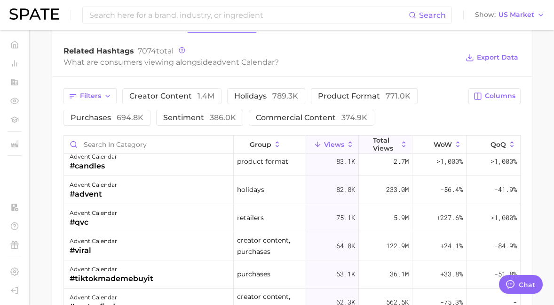
scroll to position [488, 0]
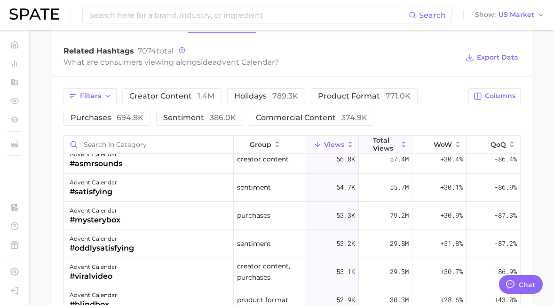
click at [369, 144] on icon at bounding box center [367, 145] width 8 height 8
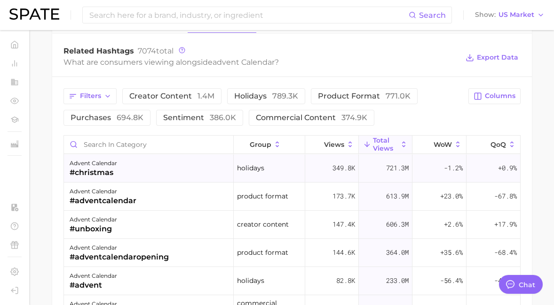
click at [154, 169] on div "advent calendar #christmas" at bounding box center [149, 169] width 170 height 28
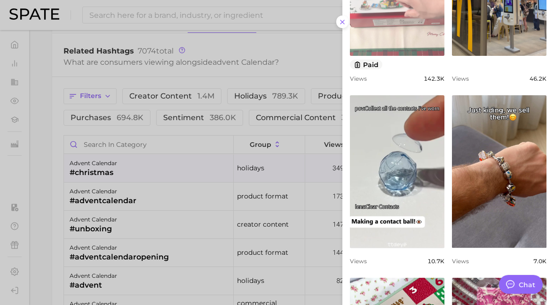
scroll to position [207, 0]
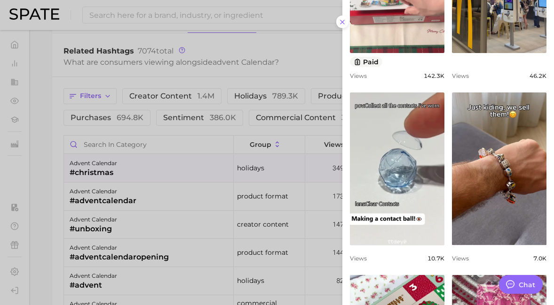
click at [111, 58] on div at bounding box center [277, 152] width 554 height 305
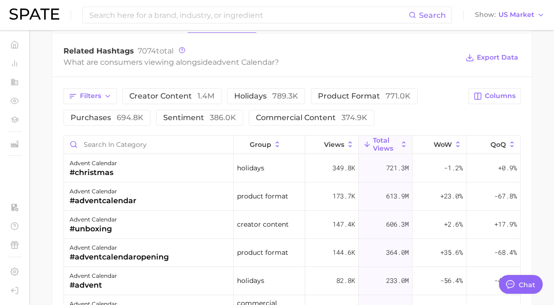
click at [107, 3] on div "Search Show US Market" at bounding box center [276, 15] width 535 height 30
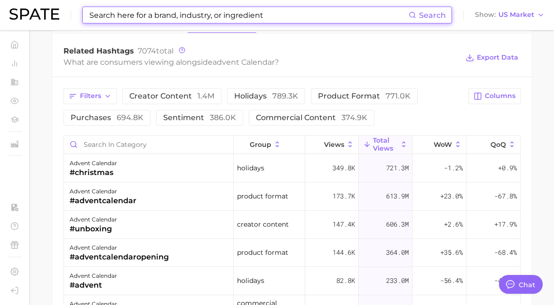
click at [104, 13] on input at bounding box center [248, 15] width 320 height 16
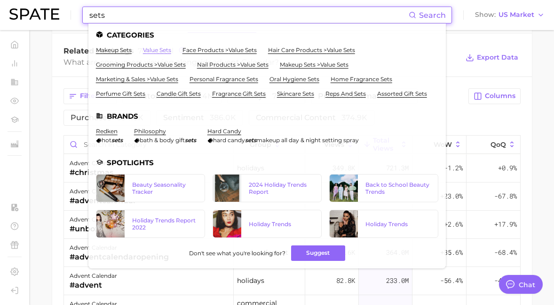
click at [144, 49] on link "value sets" at bounding box center [157, 50] width 28 height 7
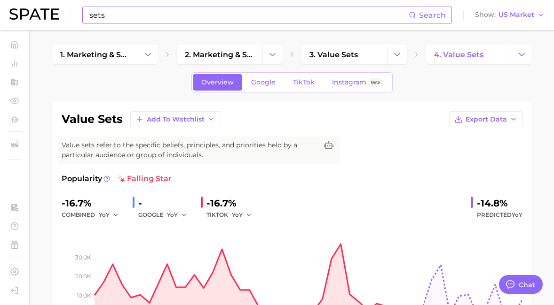
click at [140, 14] on input "sets" at bounding box center [248, 15] width 320 height 16
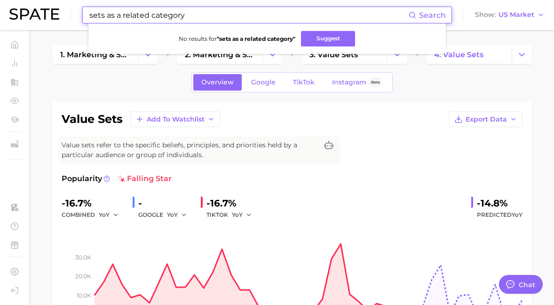
click at [106, 15] on input "sets as a related category" at bounding box center [248, 15] width 320 height 16
click at [104, 15] on input "sets as a related category" at bounding box center [248, 15] width 320 height 16
click at [88, 13] on input "sets" as a related category" at bounding box center [248, 15] width 320 height 16
type input ""sets" as a related category"
click at [320, 36] on button "Suggest" at bounding box center [331, 39] width 54 height 16
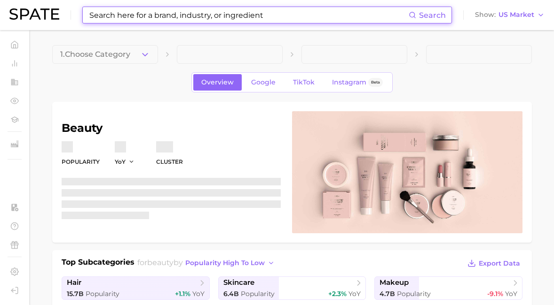
click at [147, 16] on input at bounding box center [248, 15] width 320 height 16
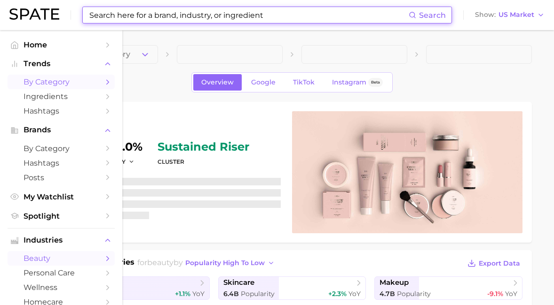
click at [35, 79] on span "by Category" at bounding box center [60, 82] width 75 height 9
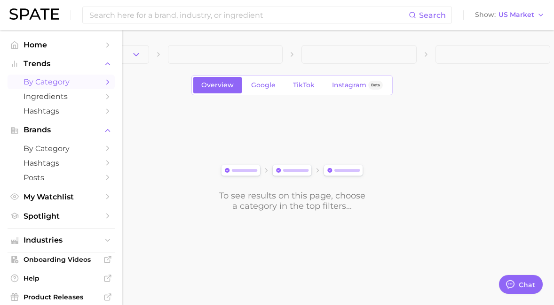
scroll to position [5012, 0]
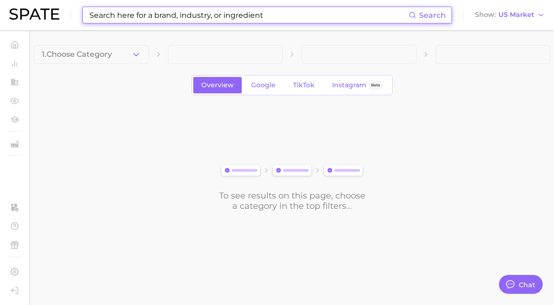
click at [178, 21] on input at bounding box center [248, 15] width 320 height 16
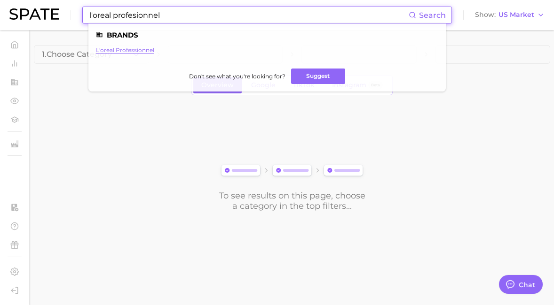
type input "l'oreal profesionnel"
click at [135, 50] on link "l'oreal professionnel" at bounding box center [125, 50] width 58 height 7
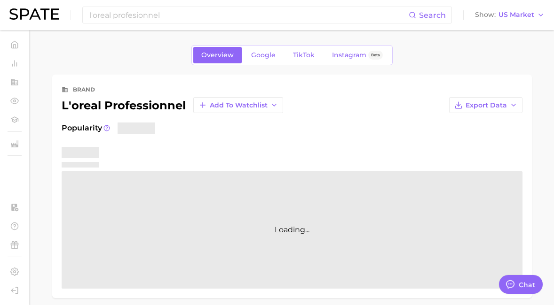
type textarea "x"
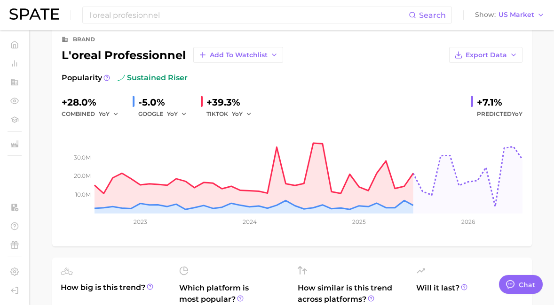
scroll to position [17, 0]
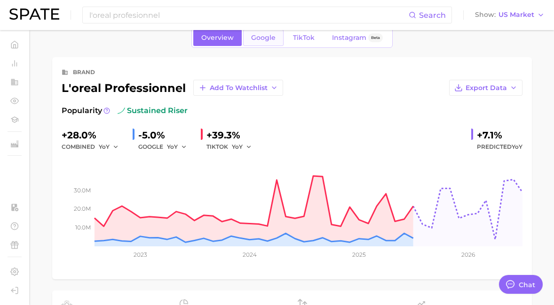
click at [268, 36] on span "Google" at bounding box center [263, 38] width 24 height 8
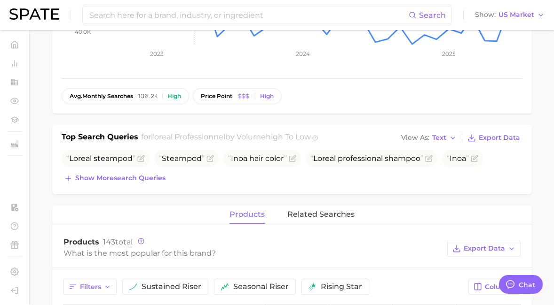
scroll to position [344, 0]
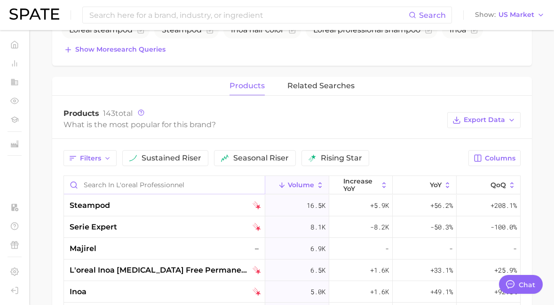
click at [134, 187] on input "Search in l'oreal professionnel" at bounding box center [164, 185] width 201 height 18
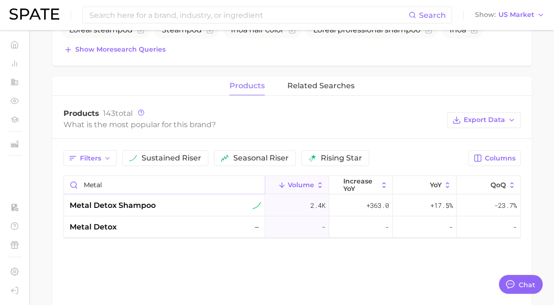
type input "metal"
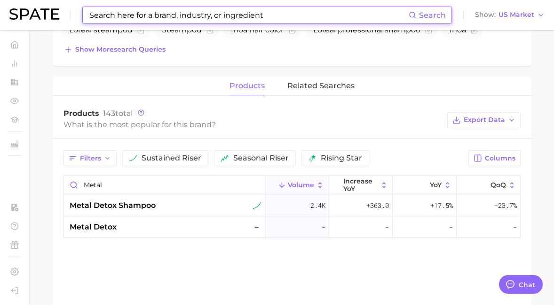
click at [131, 18] on input at bounding box center [248, 15] width 320 height 16
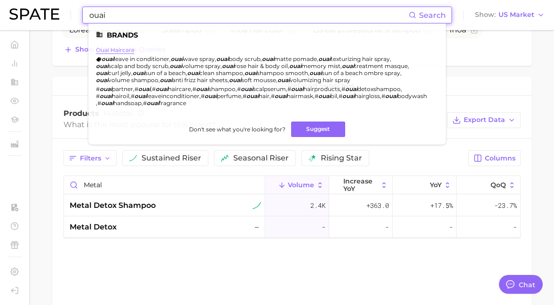
type input "ouai"
click at [104, 47] on link "ouai haircare" at bounding box center [115, 50] width 39 height 7
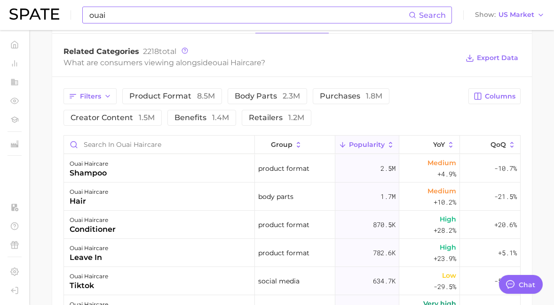
scroll to position [477, 0]
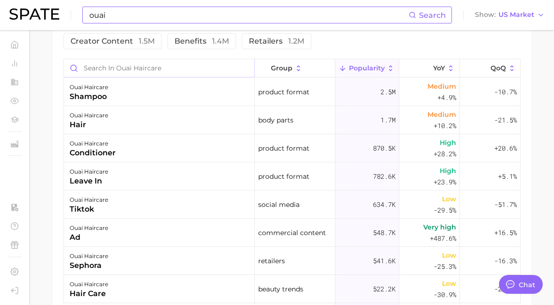
click at [195, 74] on input "Search in ouai haircare" at bounding box center [159, 68] width 190 height 18
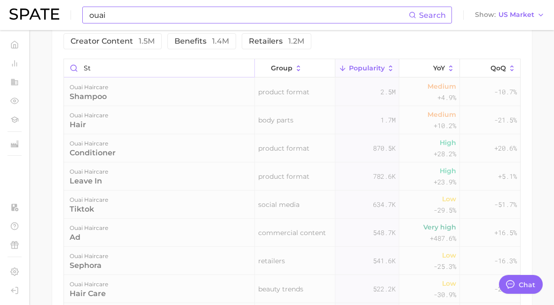
scroll to position [422, 0]
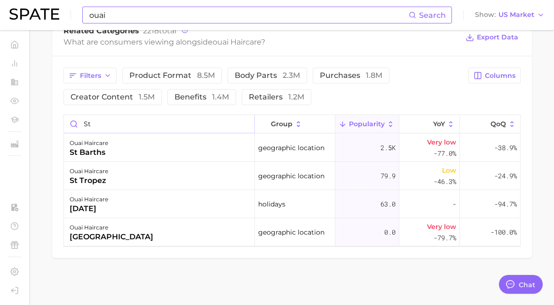
type input "st"
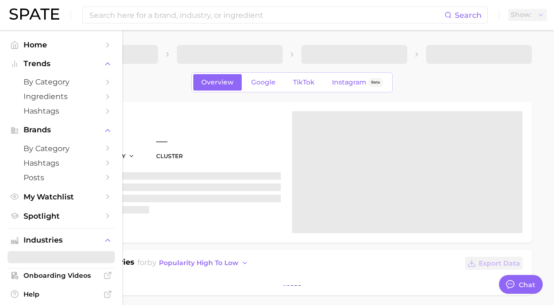
scroll to position [5012, 0]
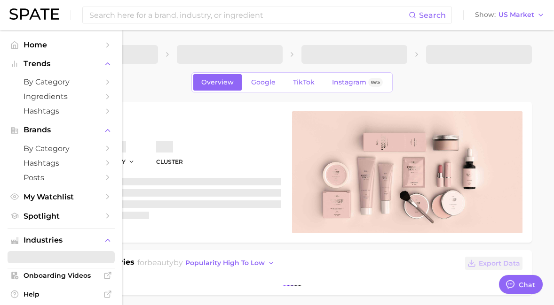
type textarea "x"
